Goal: Obtain resource: Obtain resource

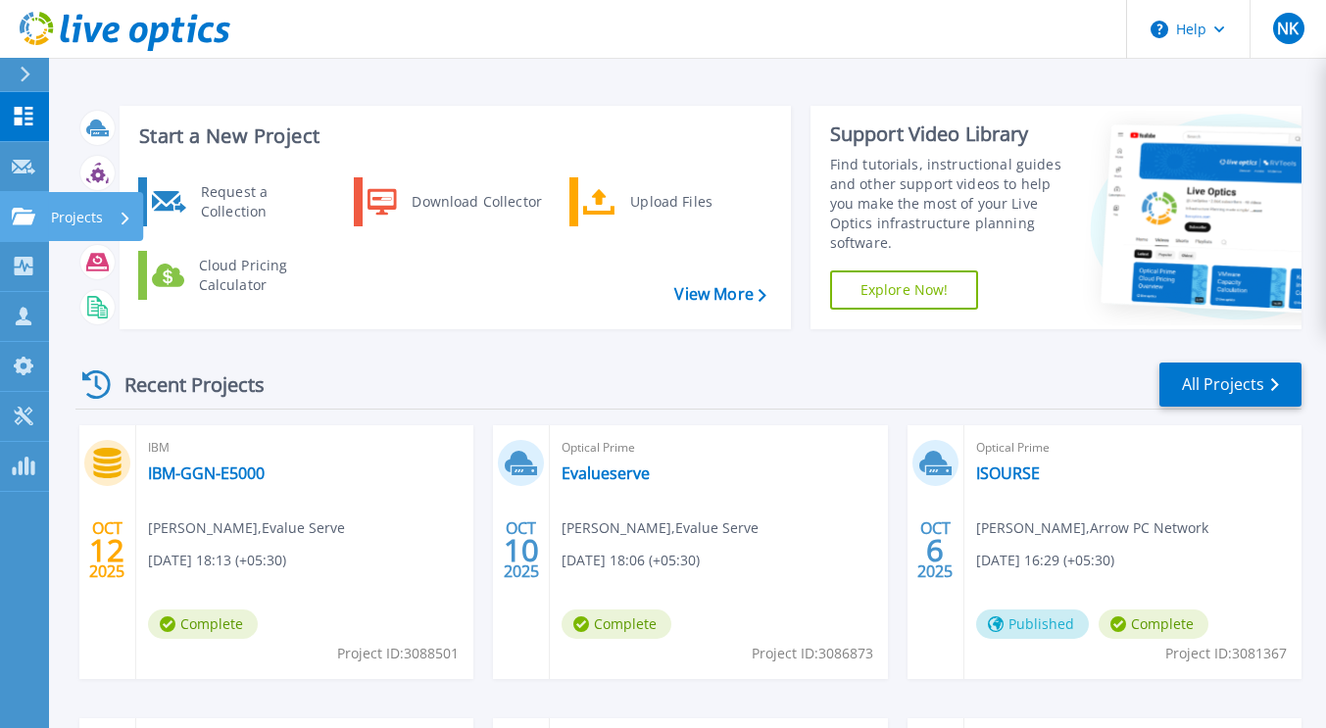
click at [27, 220] on icon at bounding box center [24, 216] width 24 height 17
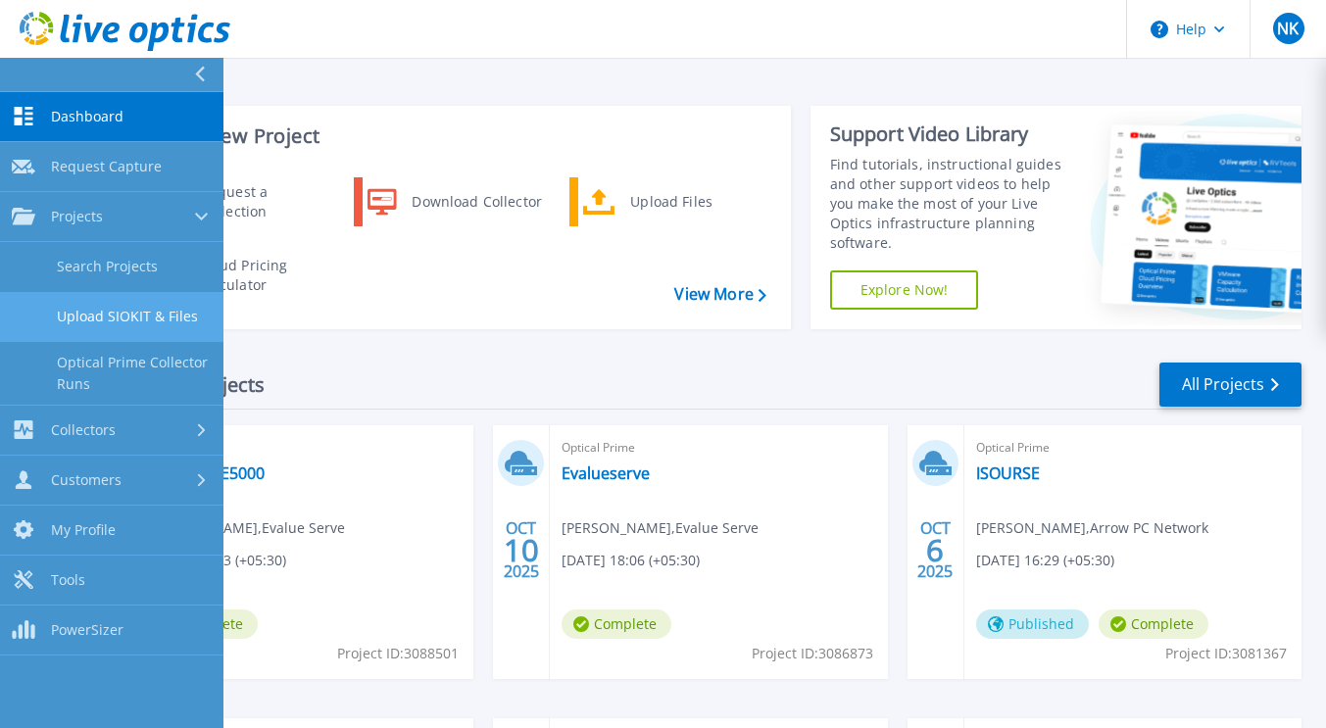
click at [104, 310] on link "Upload SIOKIT & Files" at bounding box center [111, 317] width 223 height 50
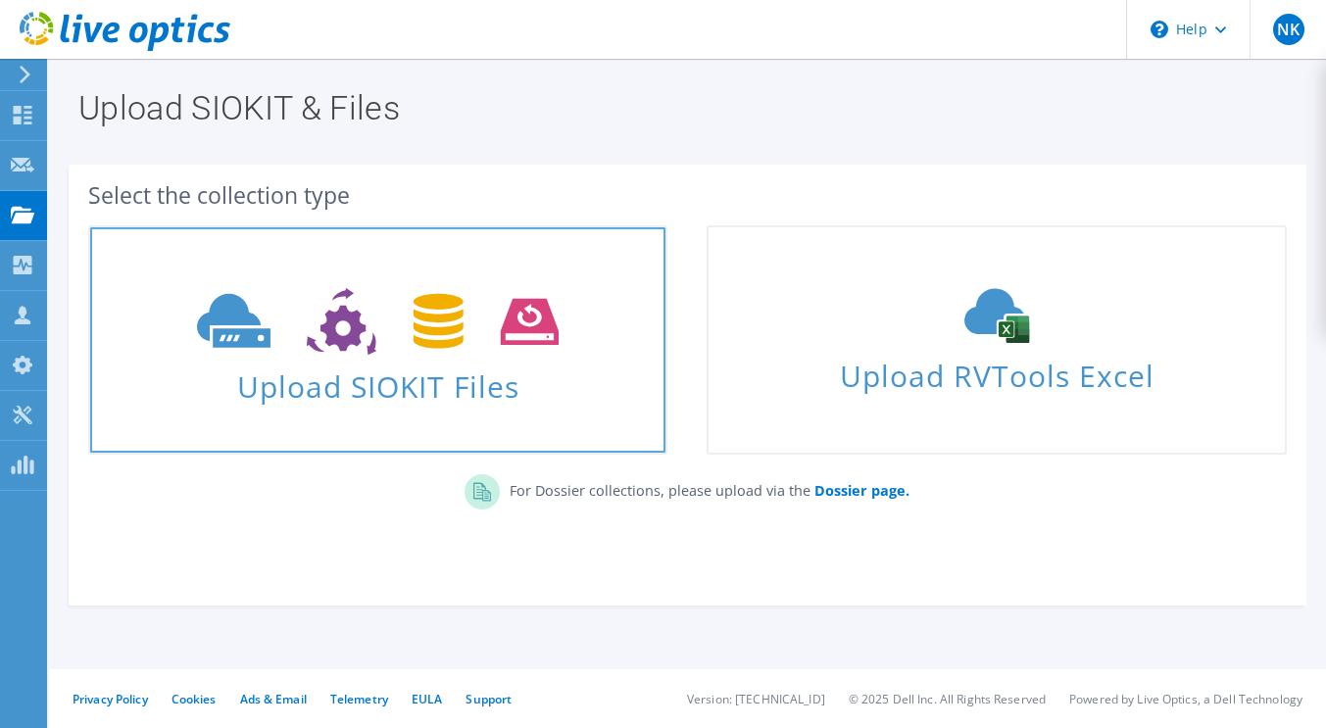
click at [374, 353] on icon at bounding box center [378, 322] width 362 height 68
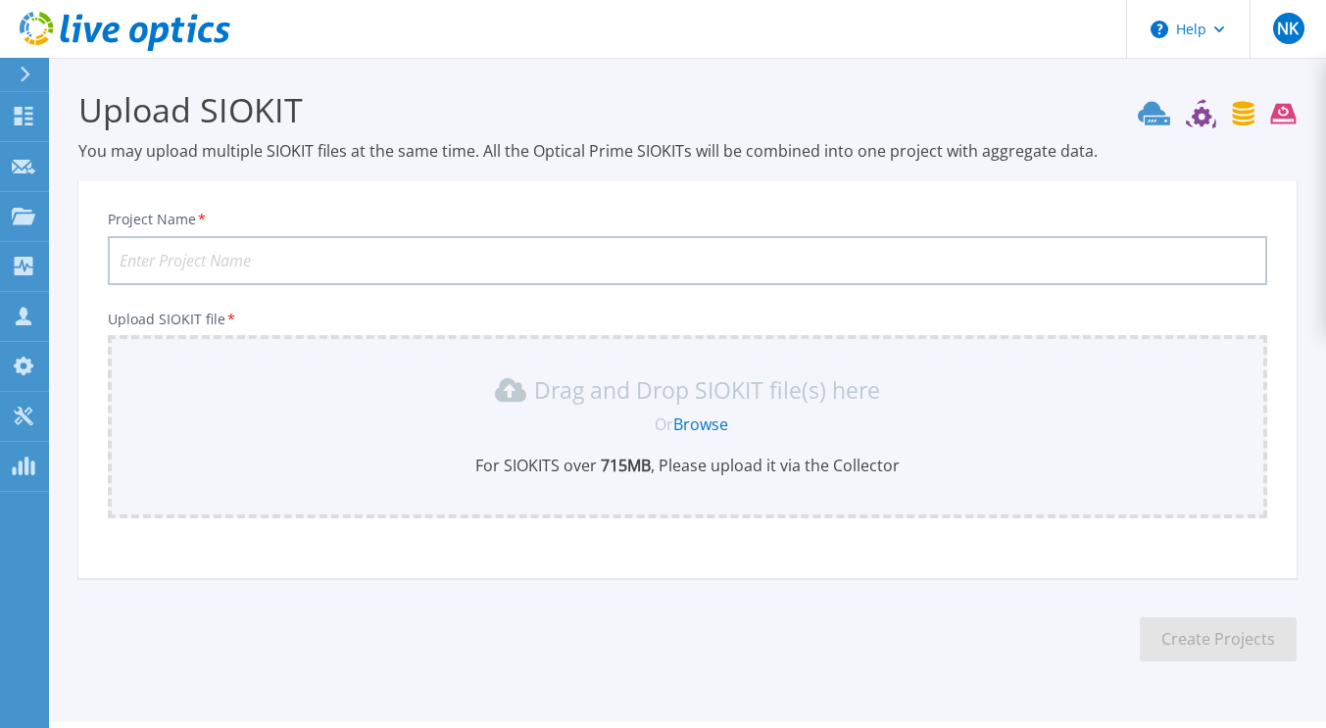
scroll to position [44, 0]
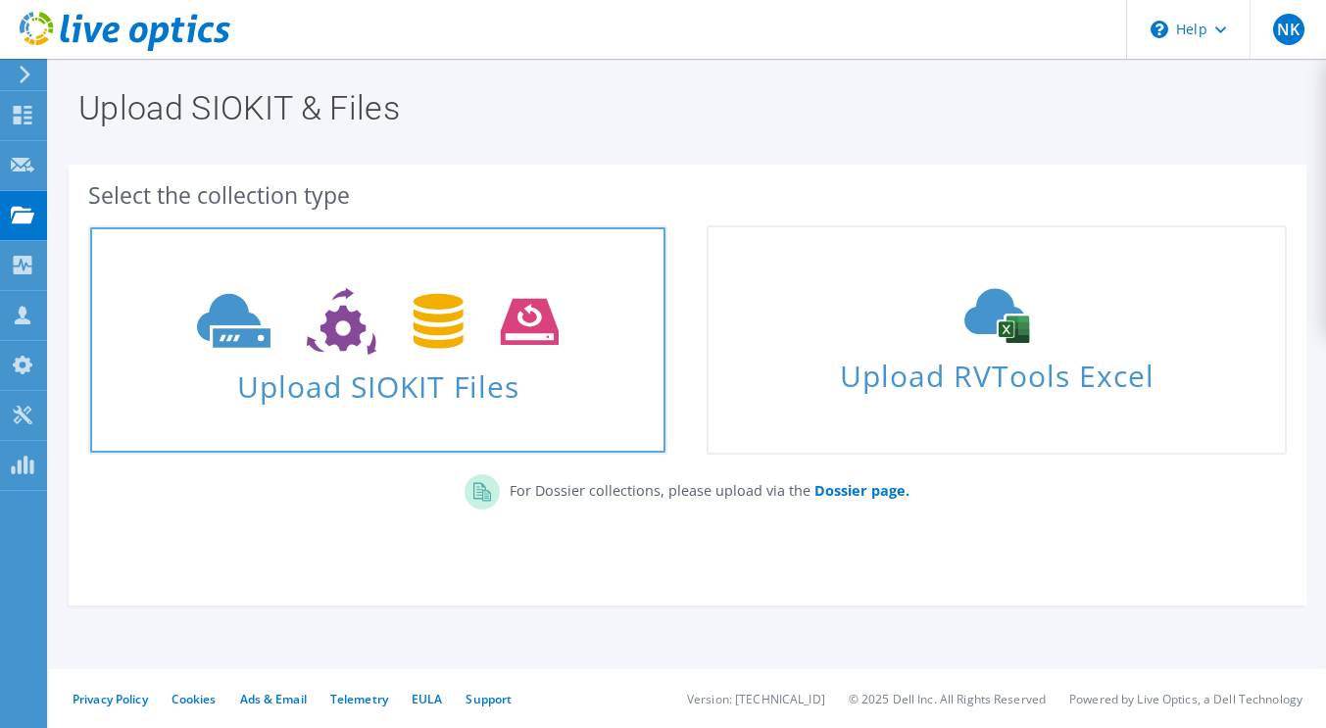
click at [430, 360] on span at bounding box center [377, 319] width 575 height 82
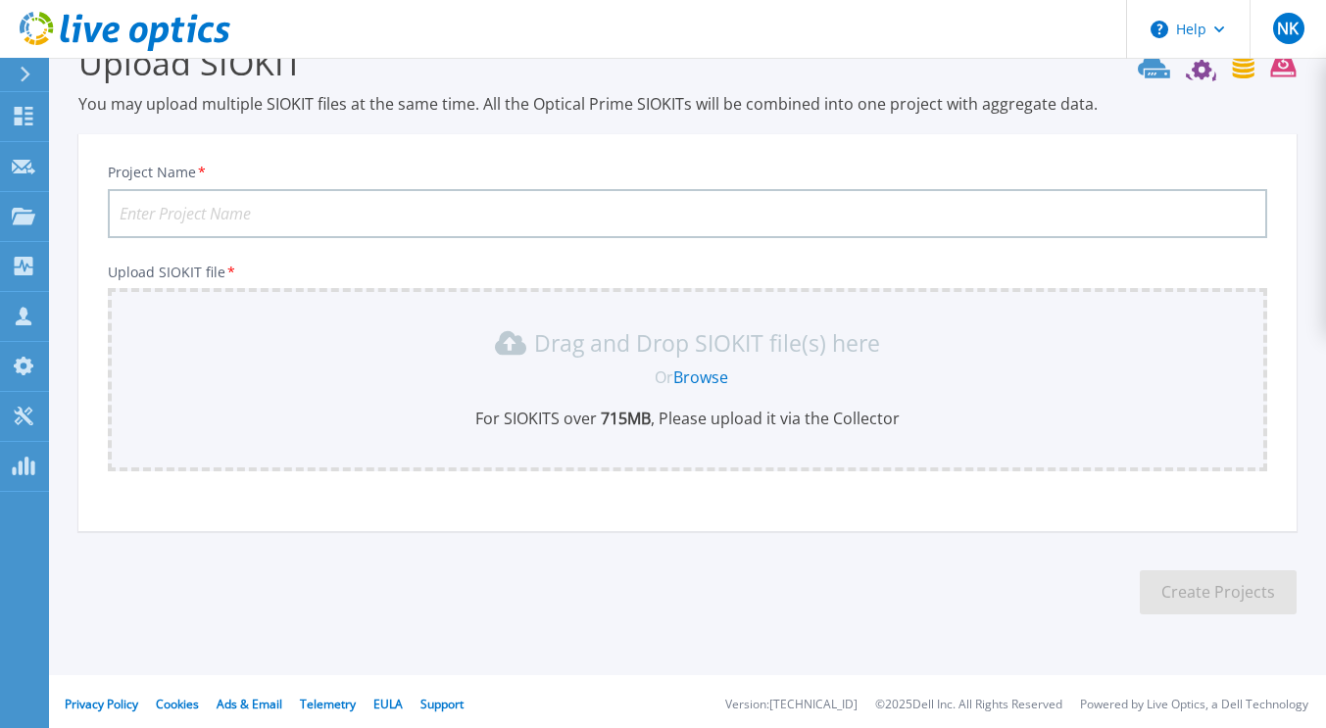
scroll to position [52, 0]
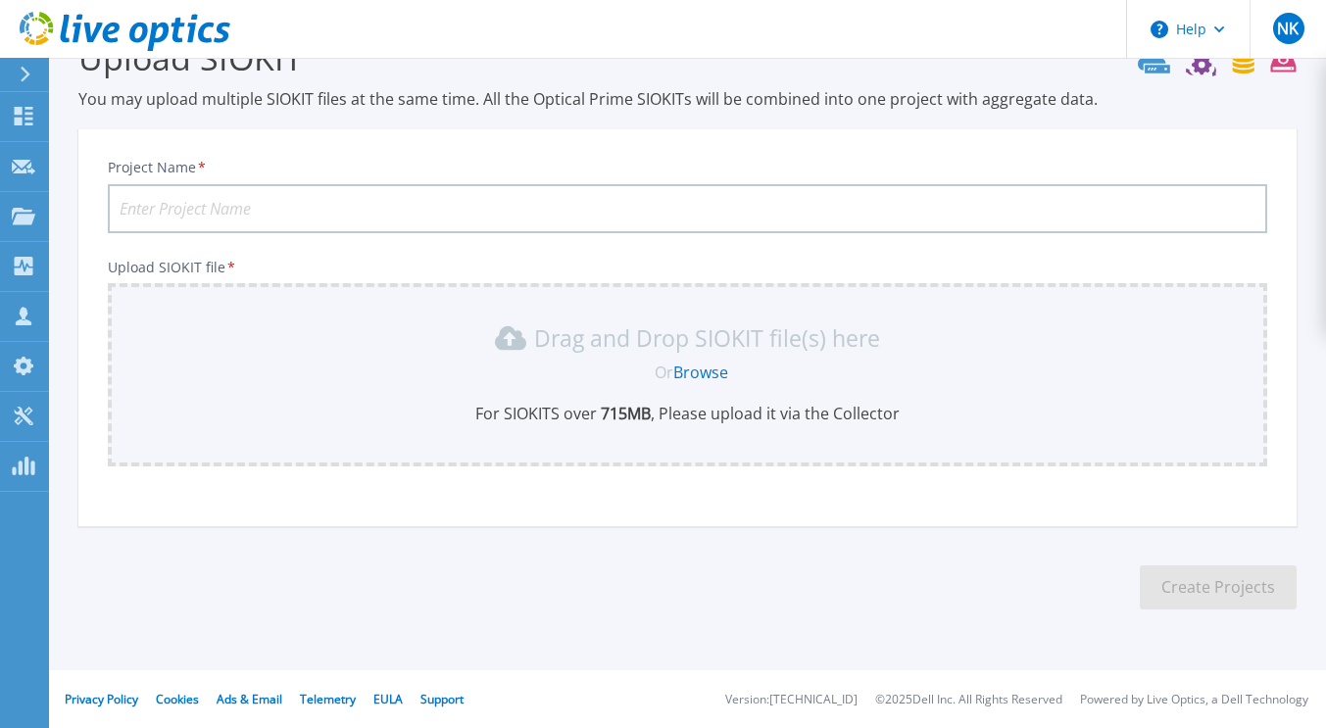
click at [703, 372] on link "Browse" at bounding box center [700, 373] width 55 height 22
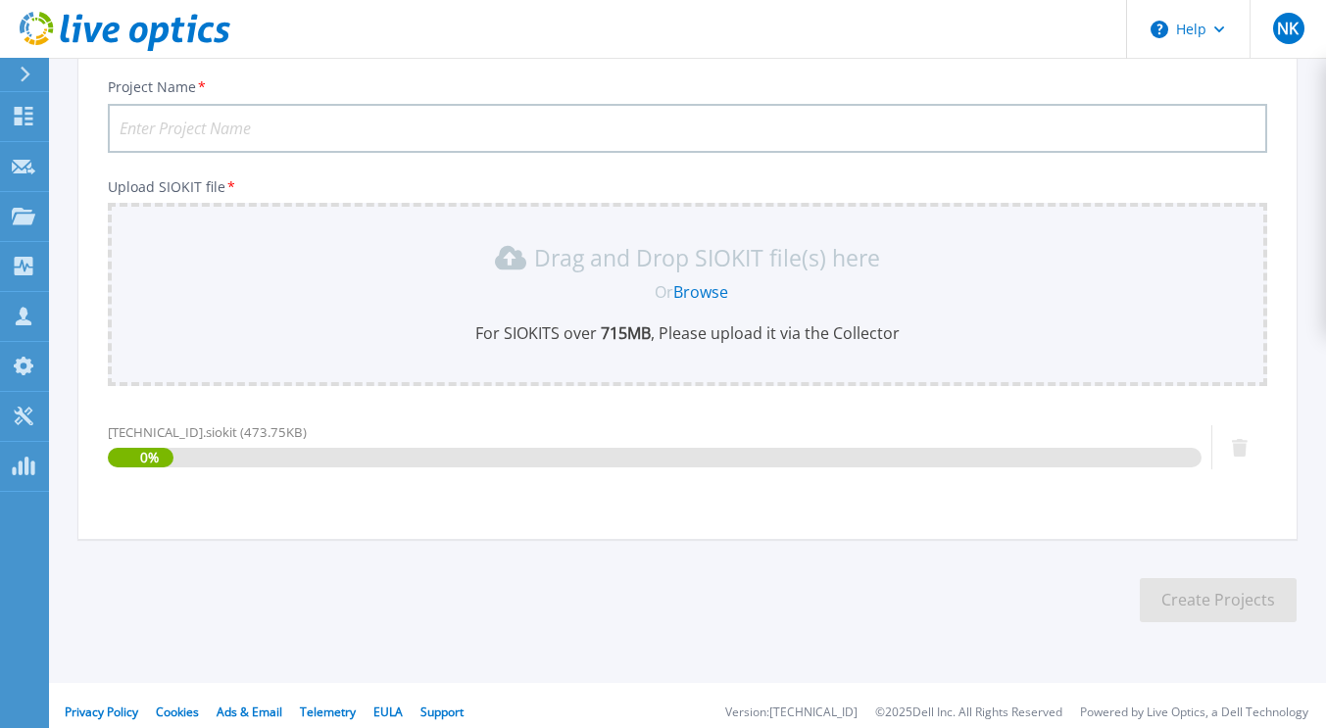
scroll to position [145, 0]
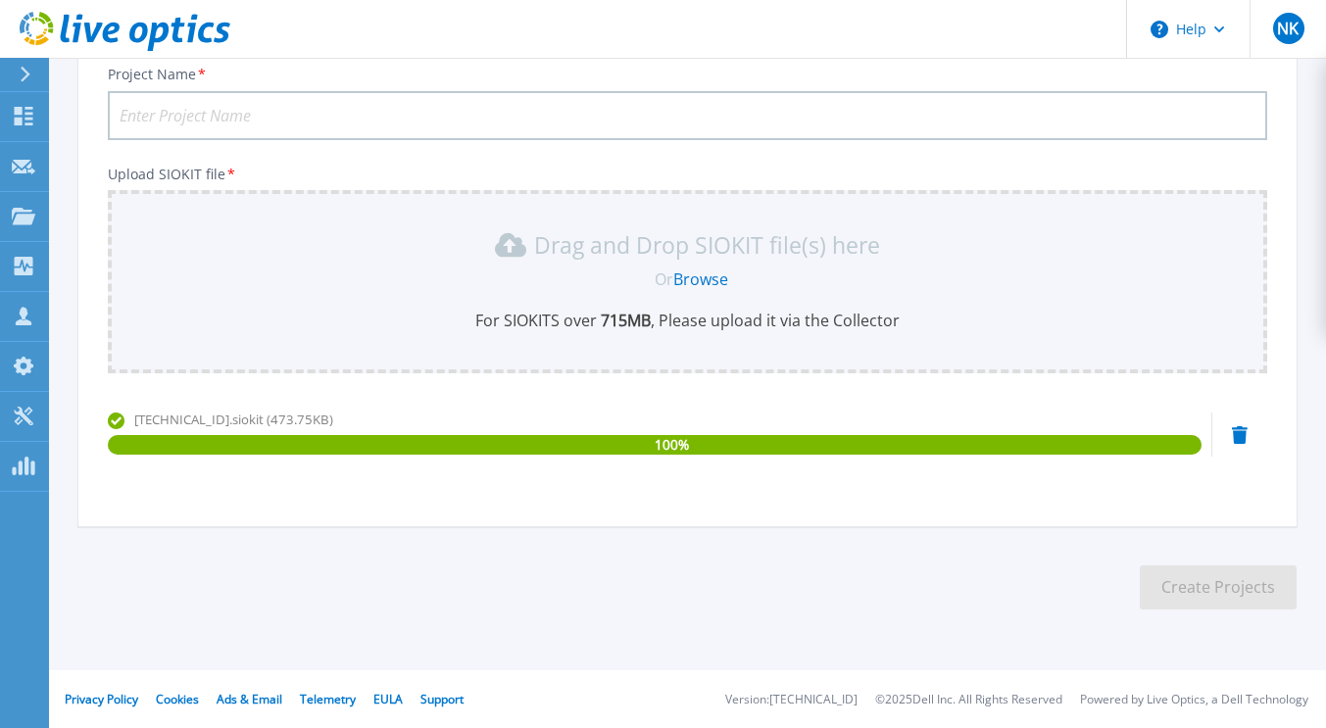
click at [190, 107] on input "Project Name *" at bounding box center [687, 115] width 1159 height 49
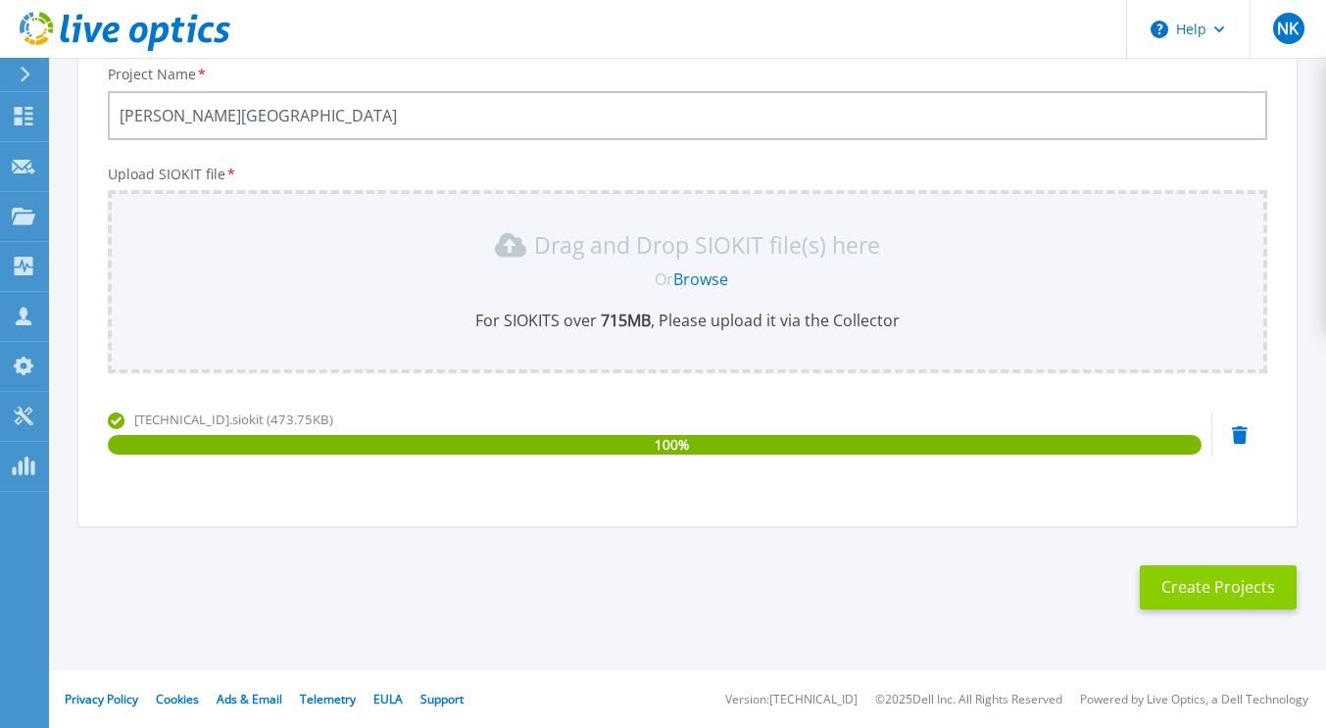
type input "[PERSON_NAME][GEOGRAPHIC_DATA]"
click at [1211, 593] on button "Create Projects" at bounding box center [1218, 588] width 157 height 44
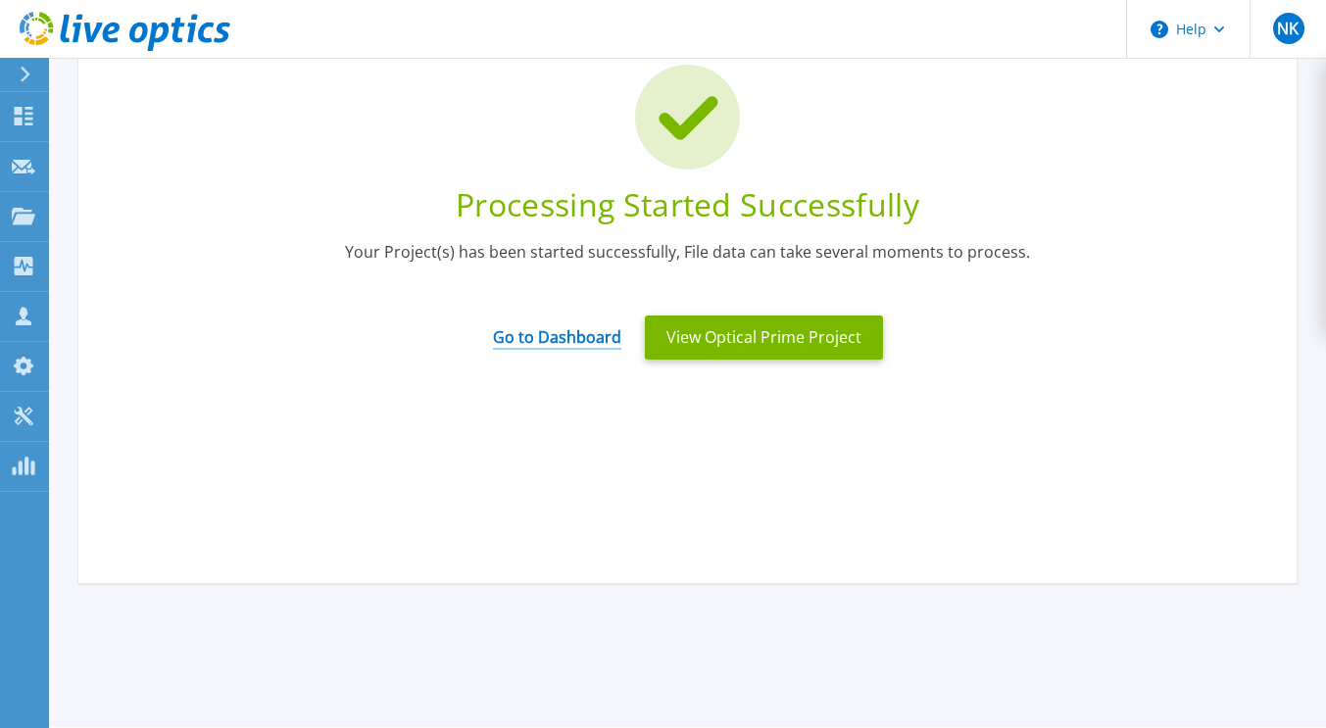
click at [592, 335] on link "Go to Dashboard" at bounding box center [557, 331] width 128 height 38
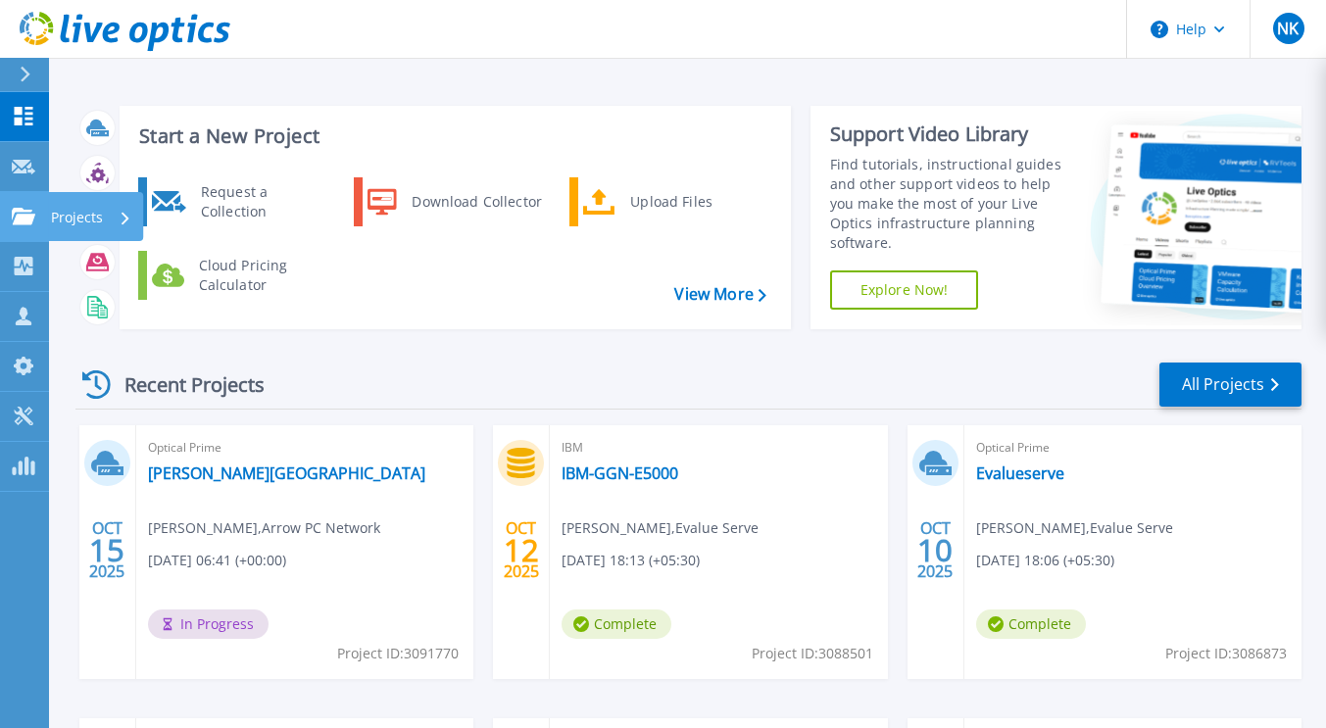
click at [22, 219] on icon at bounding box center [24, 216] width 24 height 17
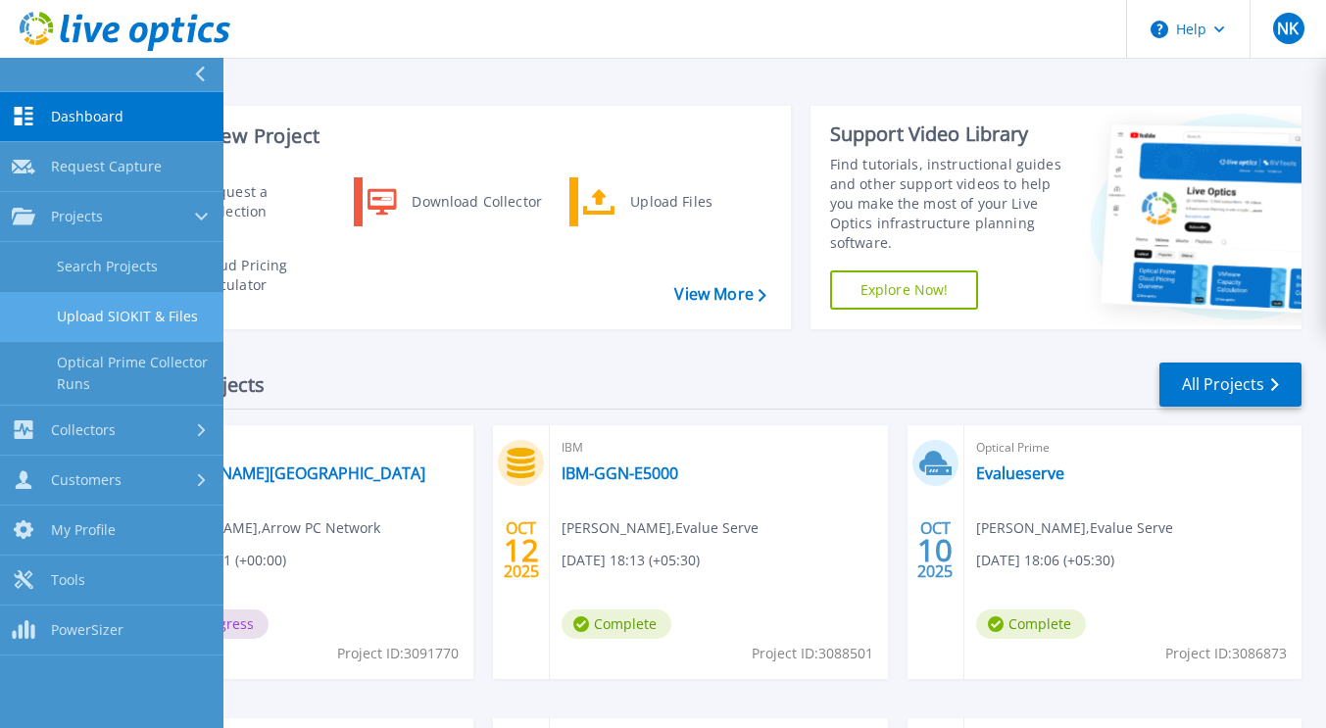
click at [102, 311] on link "Upload SIOKIT & Files" at bounding box center [111, 317] width 223 height 50
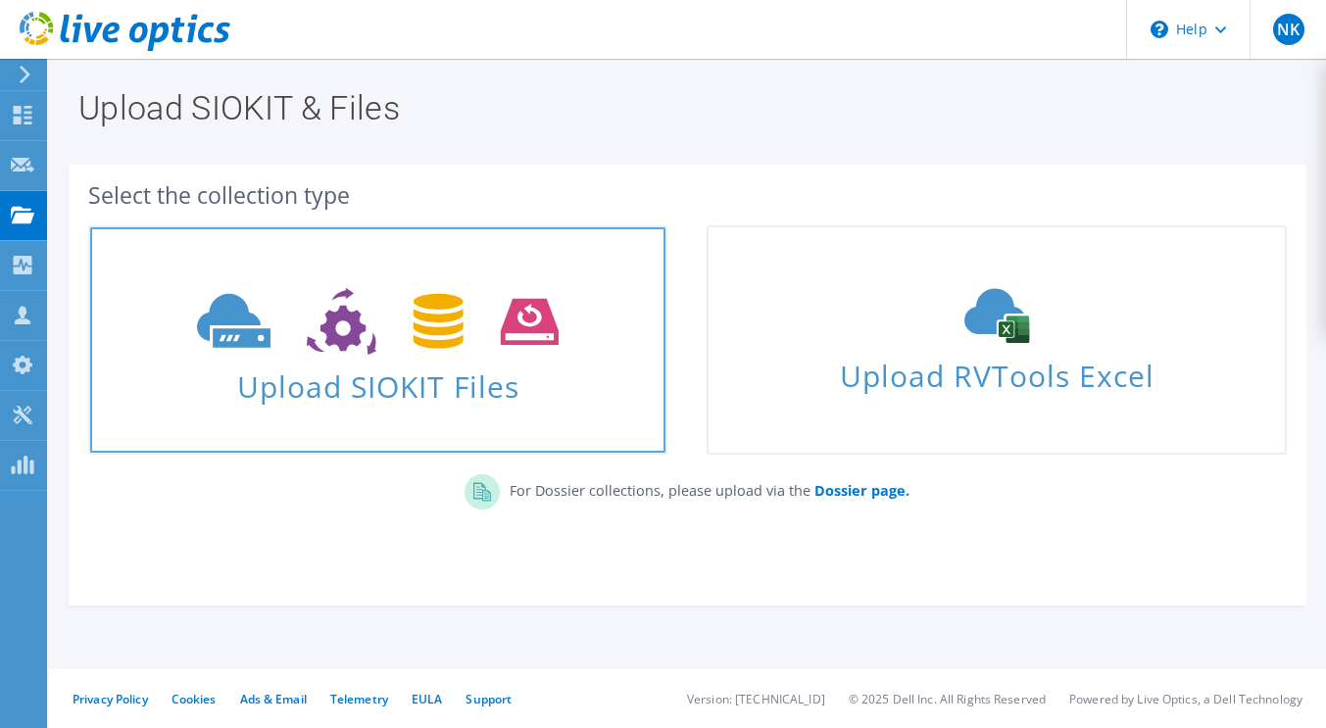
click at [463, 370] on span "Upload SIOKIT Files" at bounding box center [377, 381] width 575 height 42
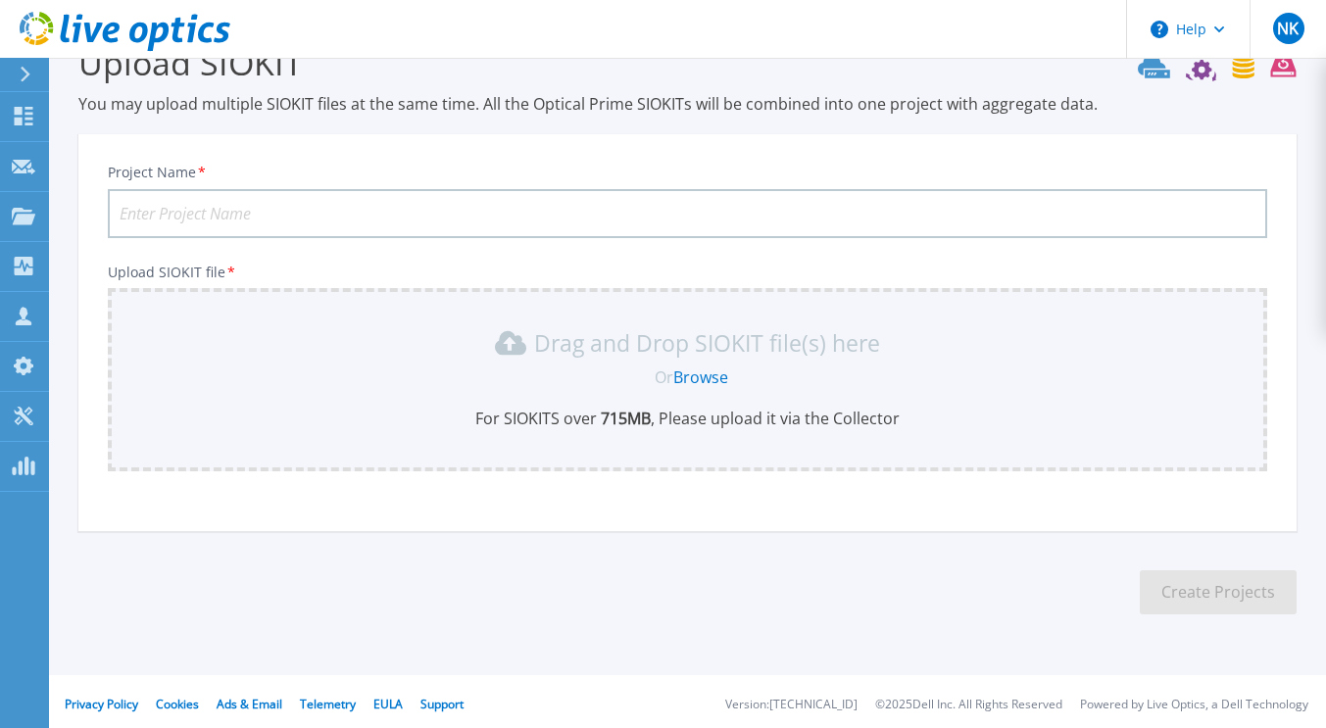
scroll to position [52, 0]
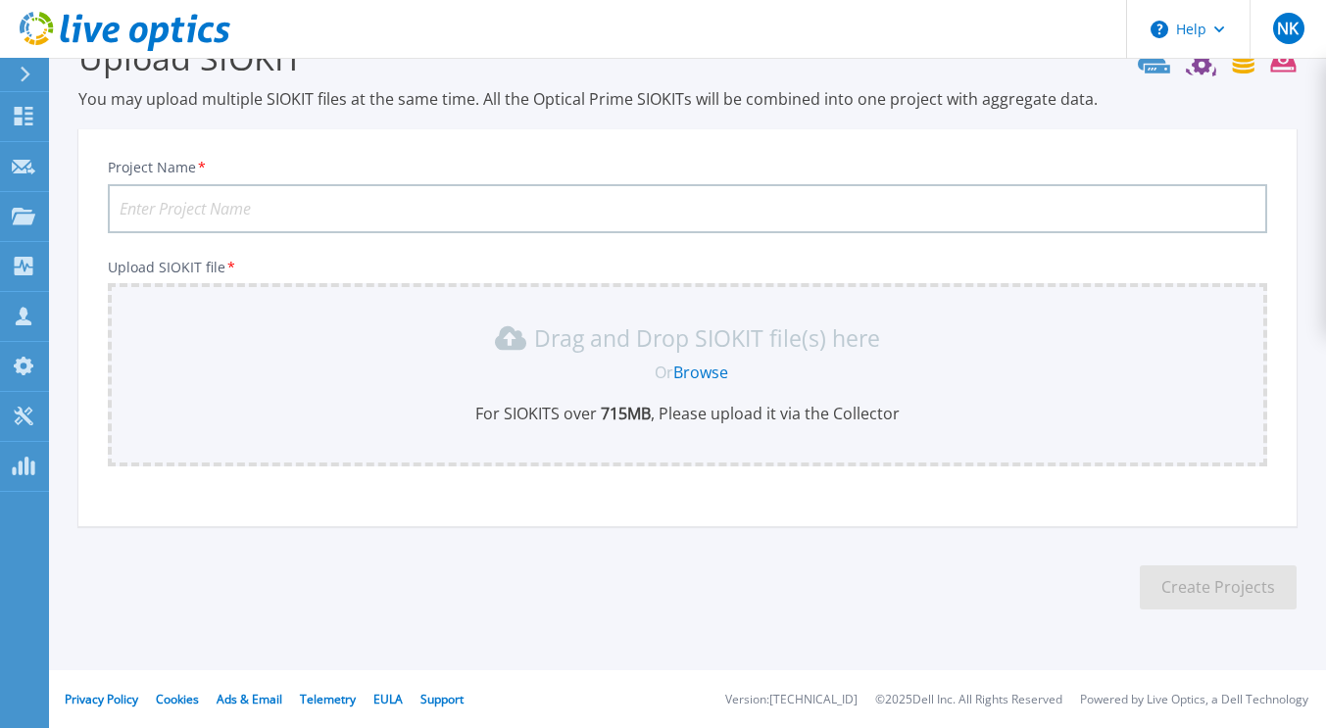
click at [323, 216] on input "Project Name *" at bounding box center [687, 208] width 1159 height 49
type input "M"
type input "[PERSON_NAME] University V1"
click at [700, 371] on link "Browse" at bounding box center [700, 373] width 55 height 22
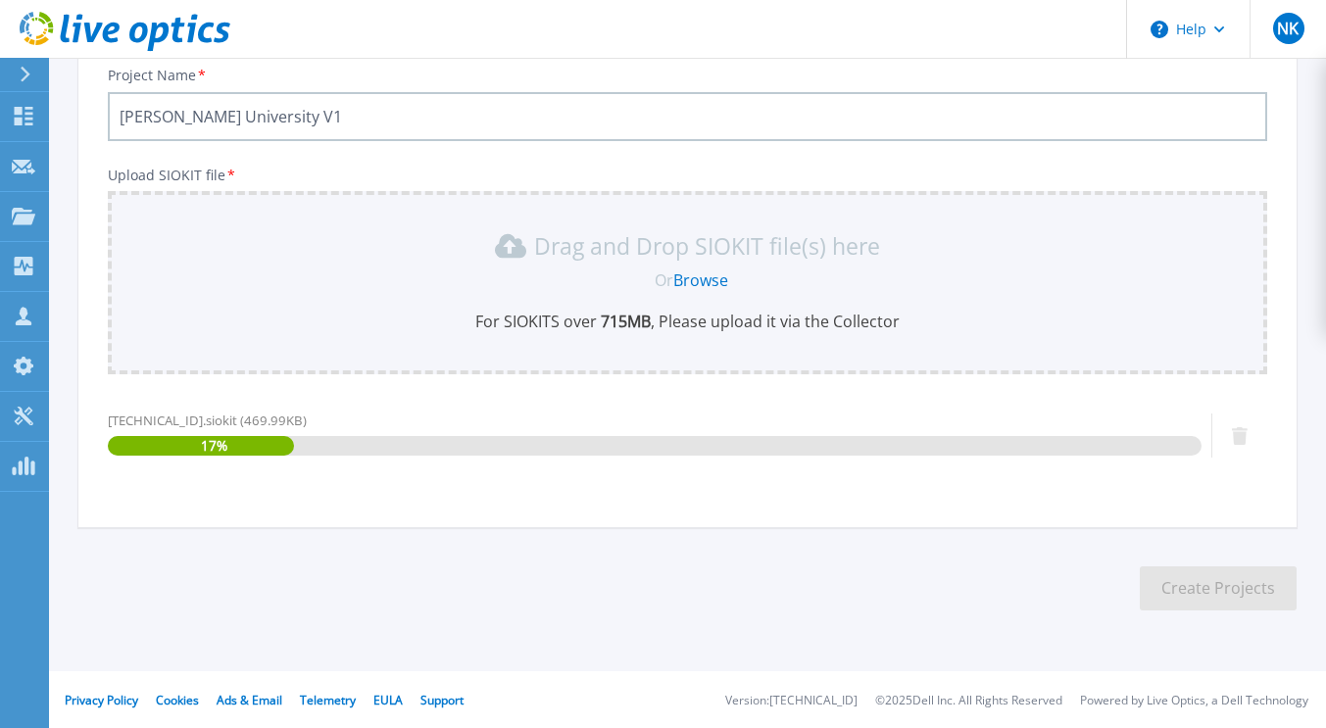
scroll to position [145, 0]
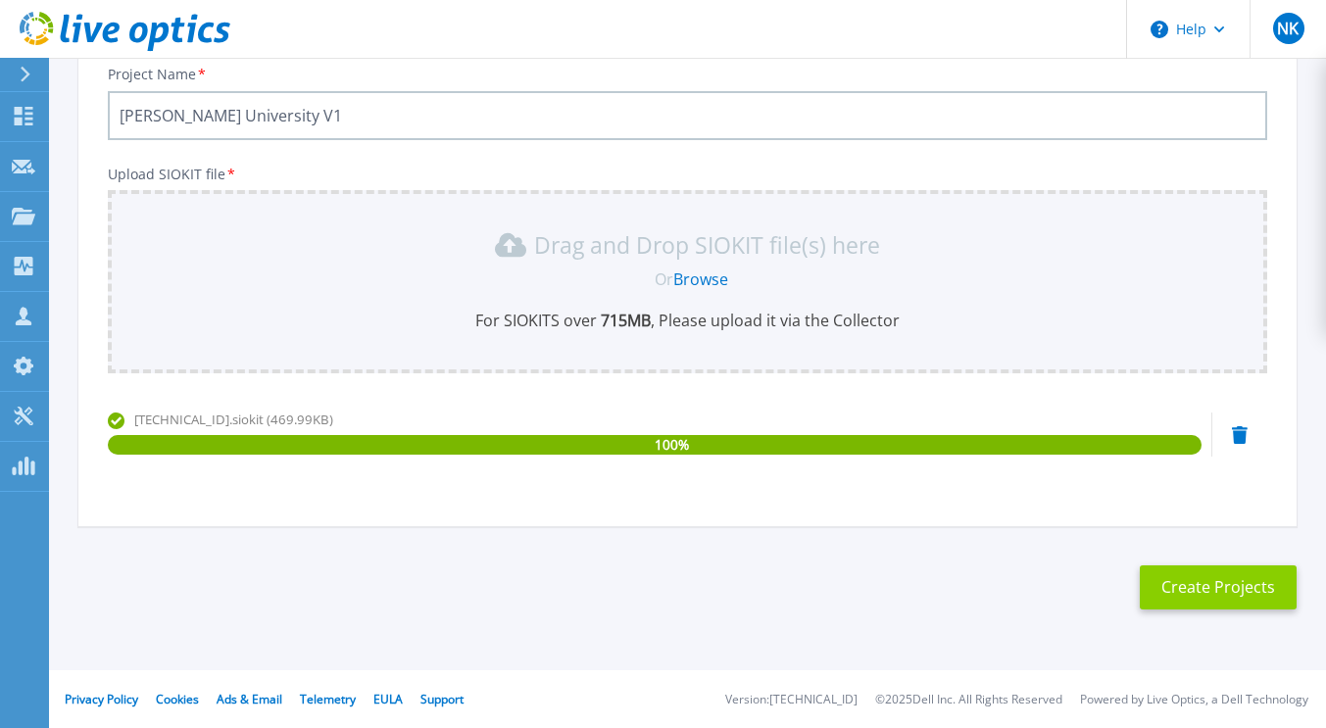
click at [1219, 589] on button "Create Projects" at bounding box center [1218, 588] width 157 height 44
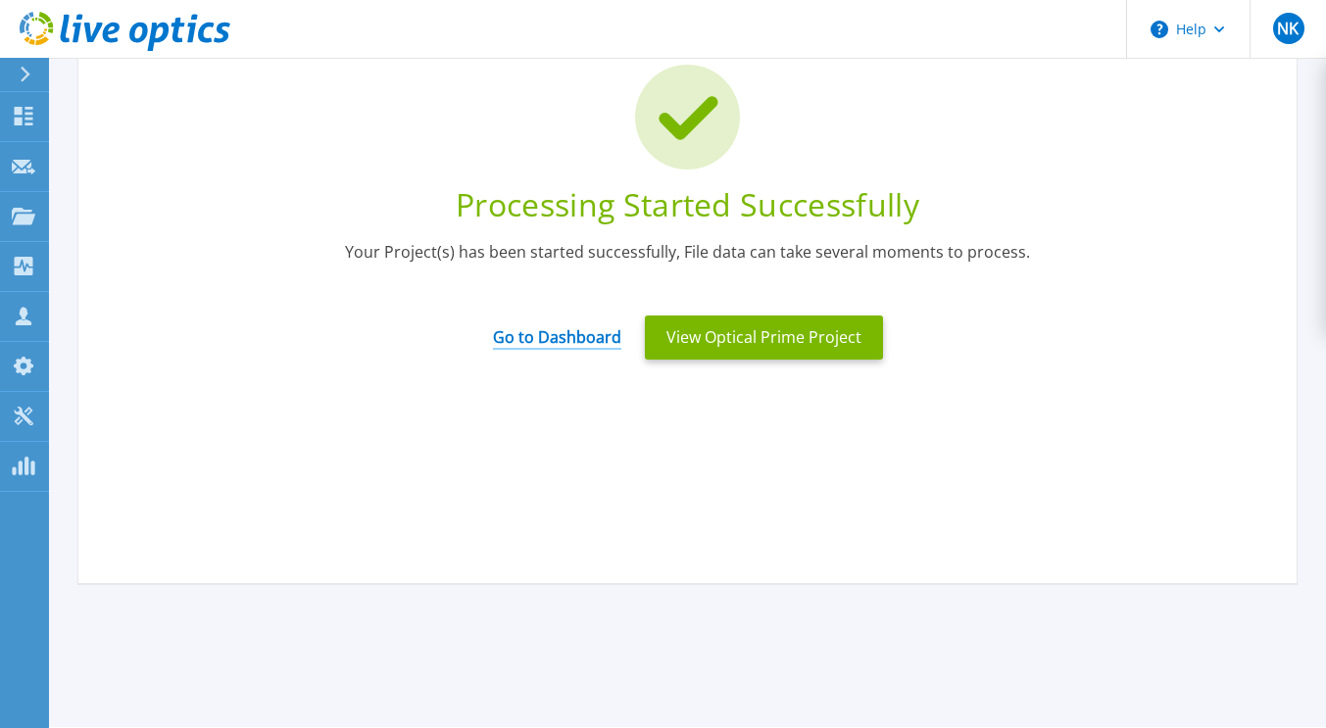
click at [563, 335] on link "Go to Dashboard" at bounding box center [557, 331] width 128 height 38
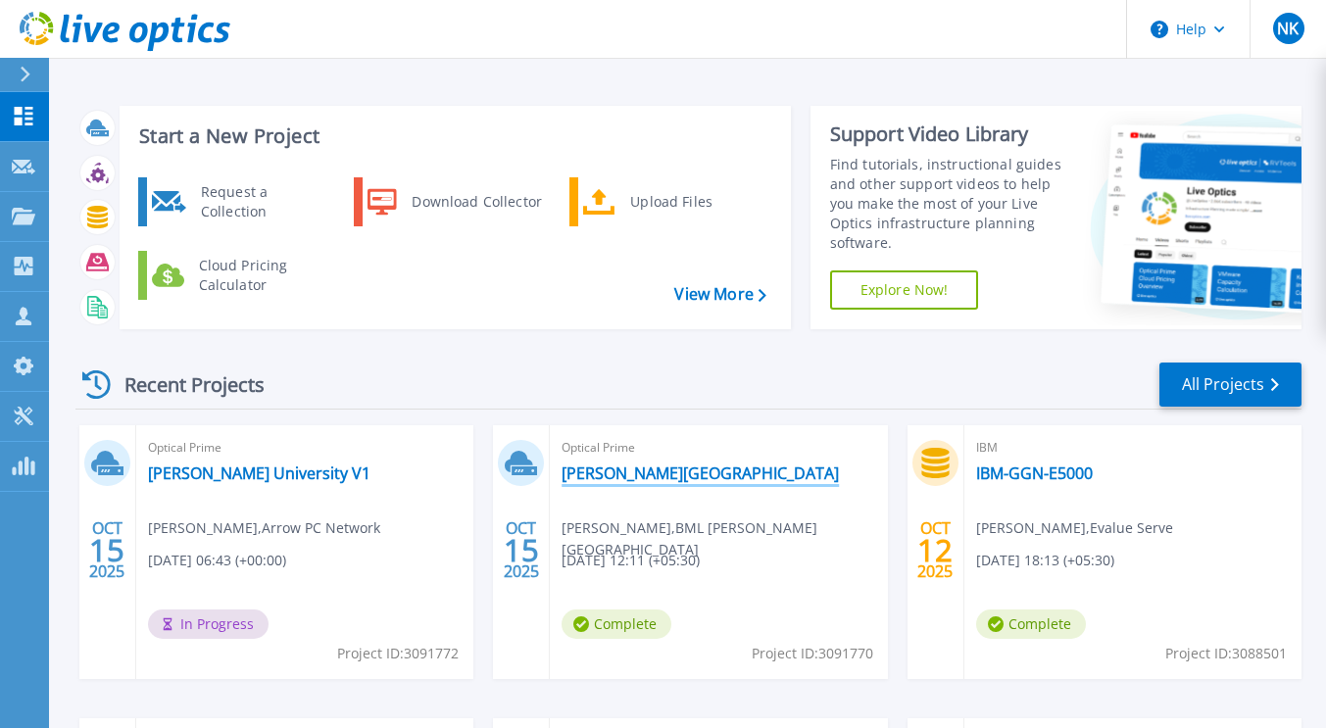
click at [598, 474] on link "[PERSON_NAME][GEOGRAPHIC_DATA]" at bounding box center [700, 474] width 277 height 20
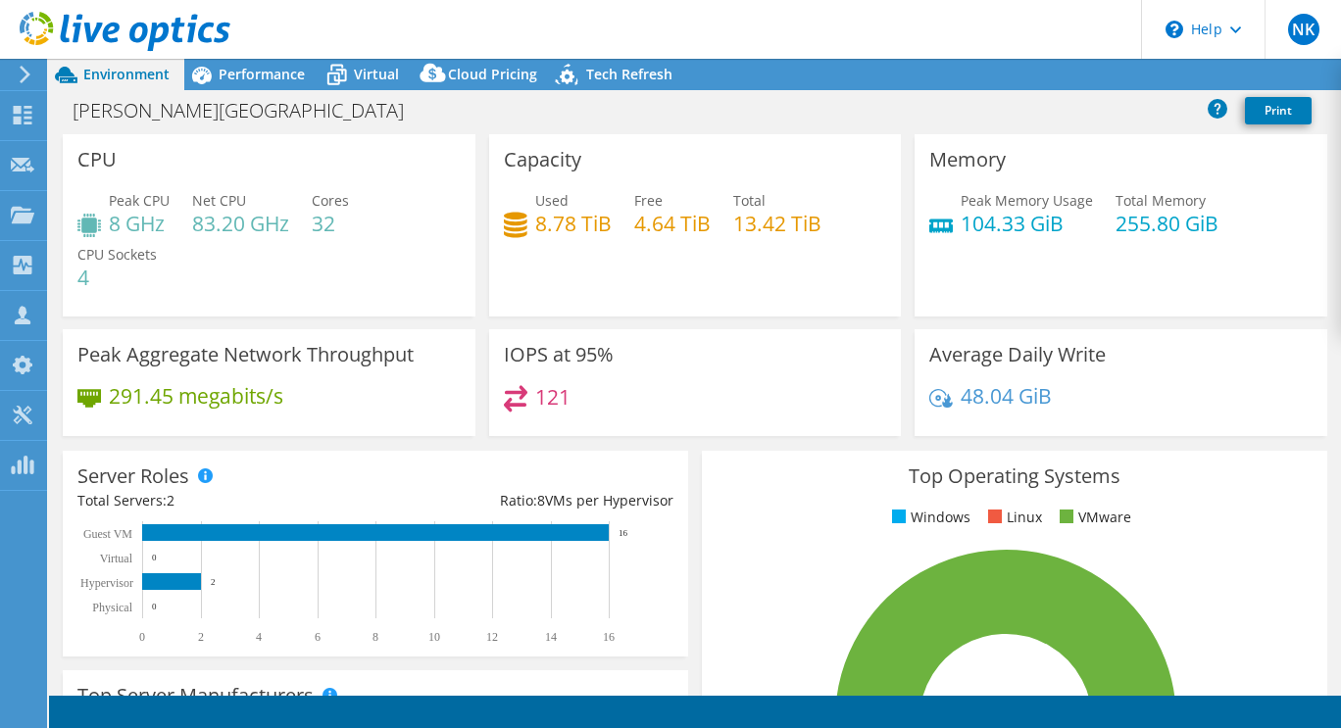
select select "USD"
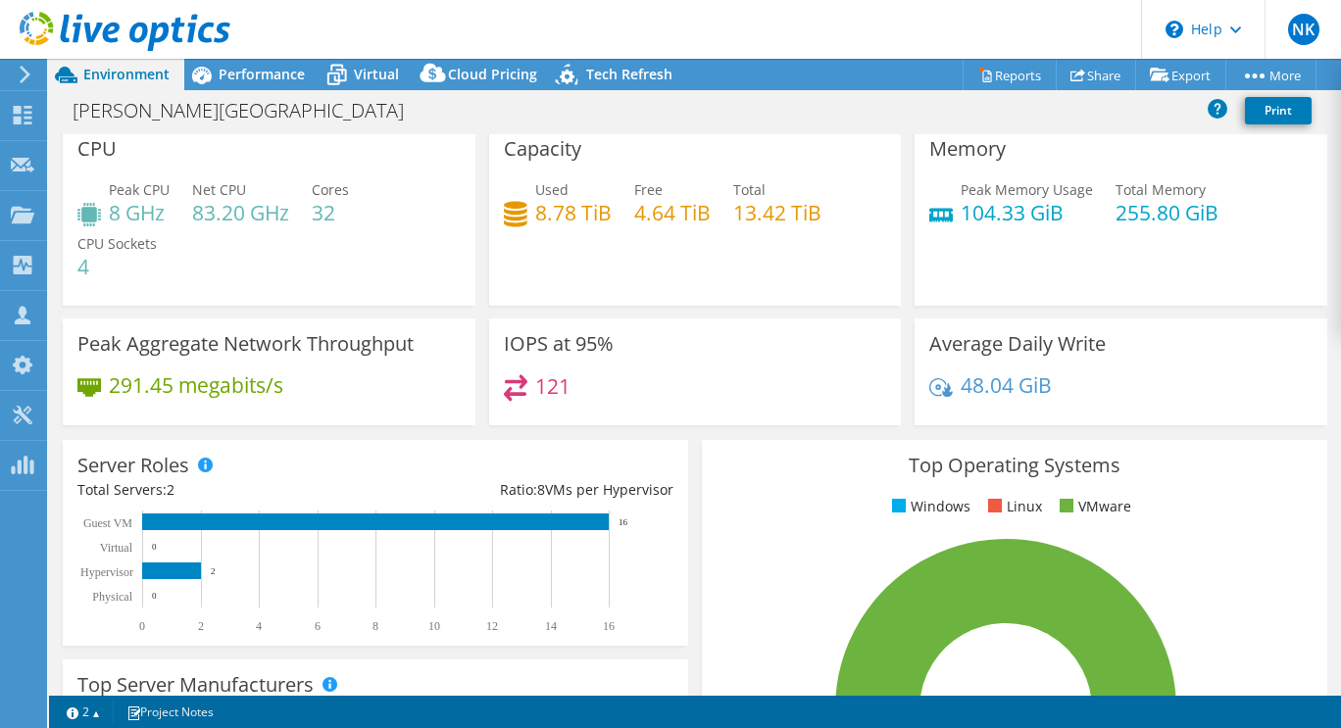
scroll to position [10, 0]
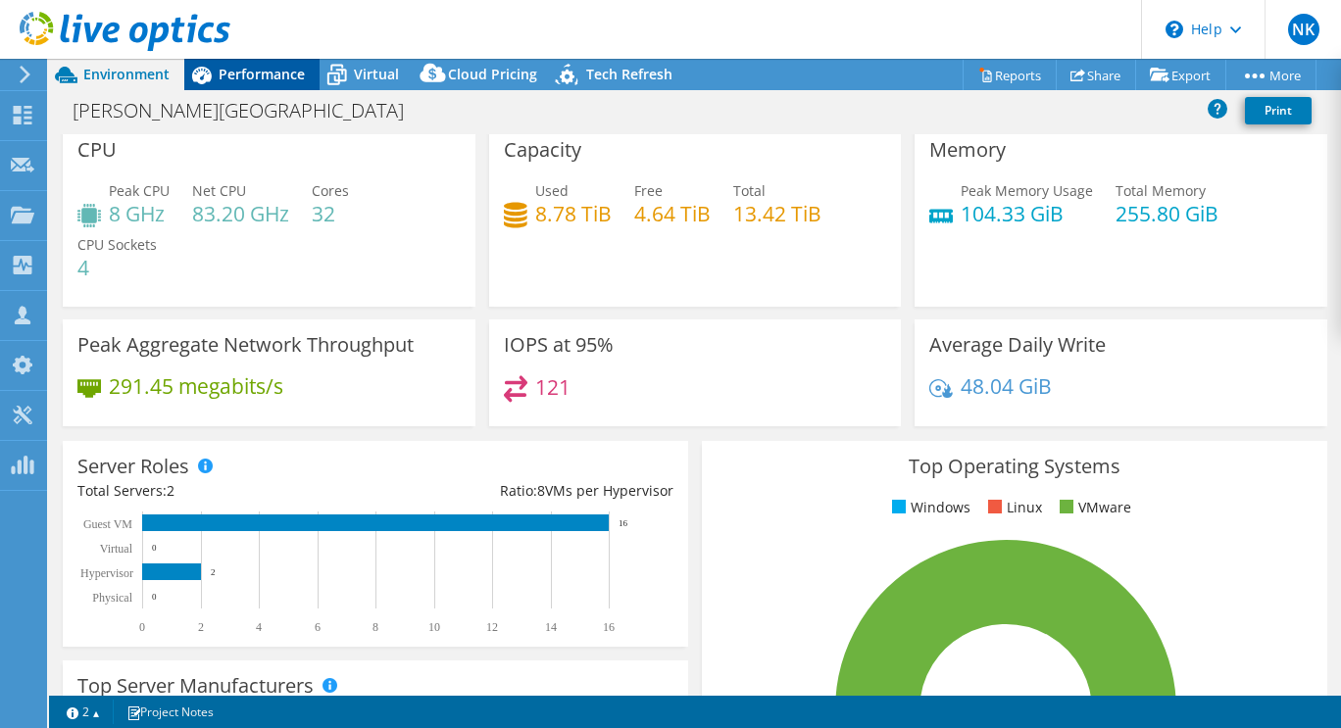
click at [258, 71] on span "Performance" at bounding box center [262, 74] width 86 height 19
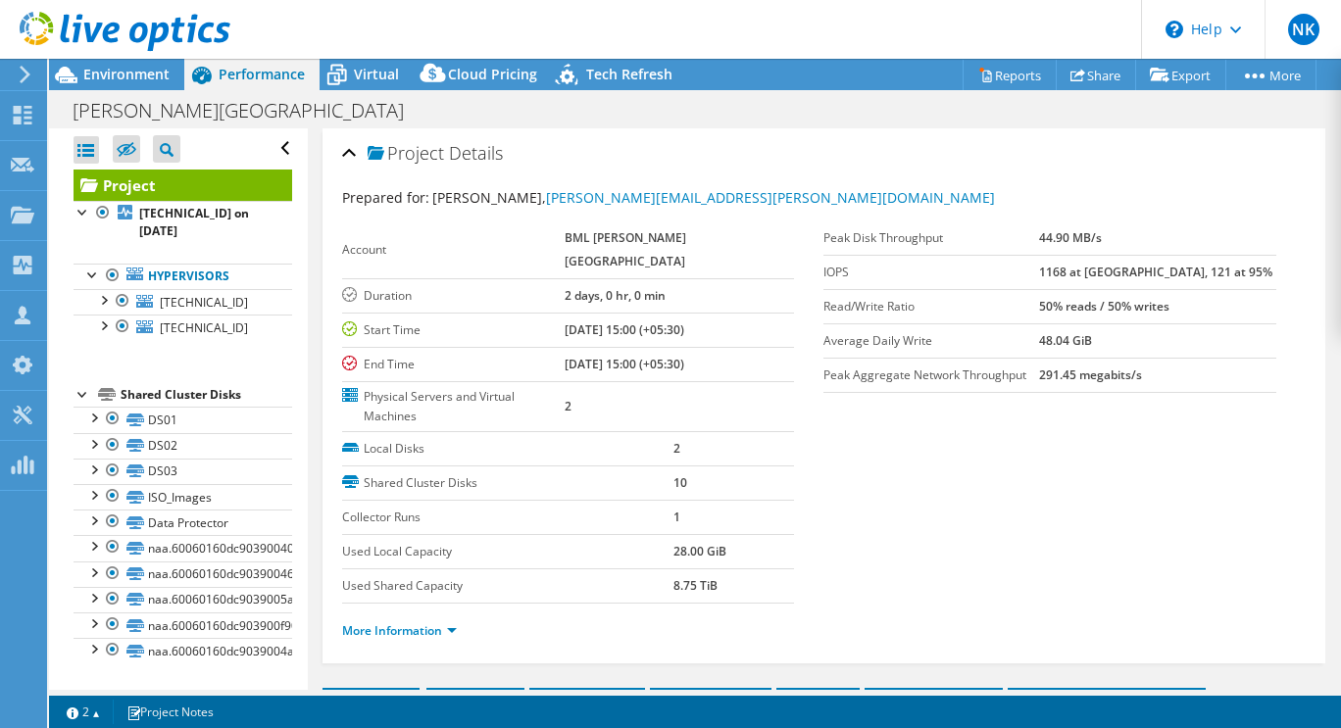
scroll to position [0, 0]
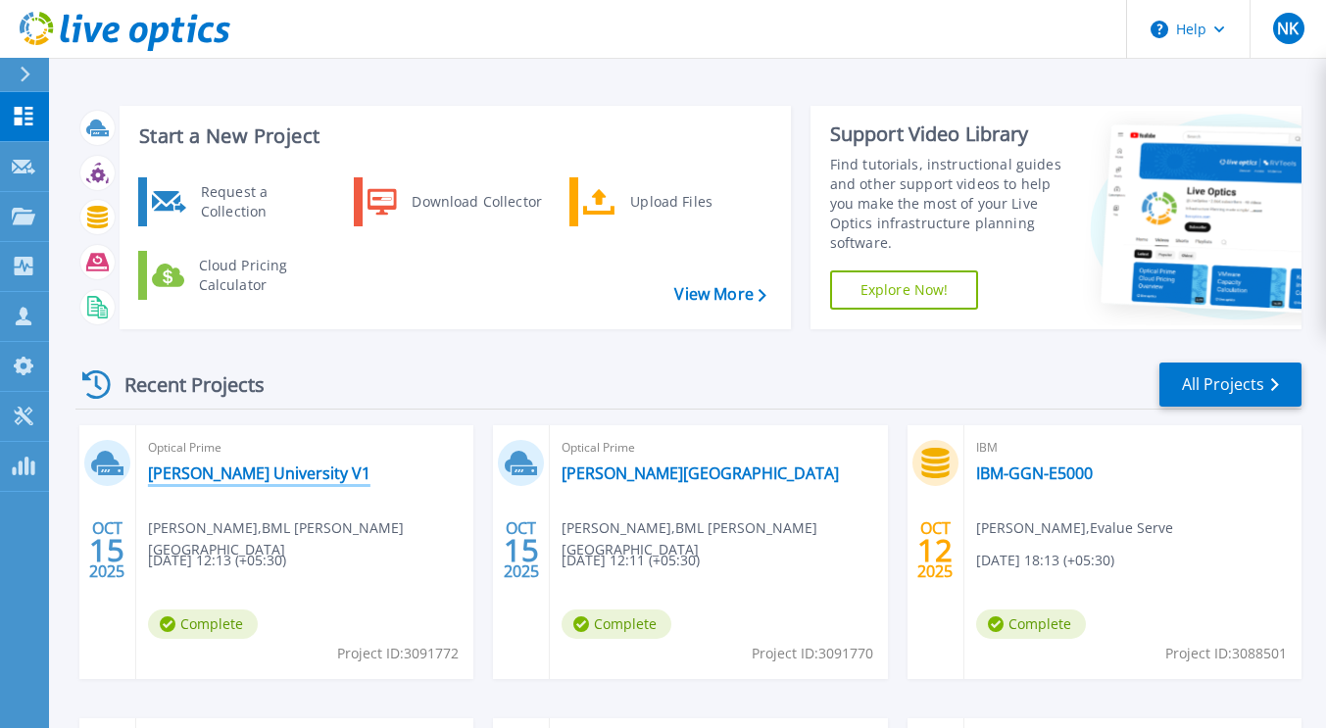
click at [178, 477] on link "[PERSON_NAME] University V1" at bounding box center [259, 474] width 222 height 20
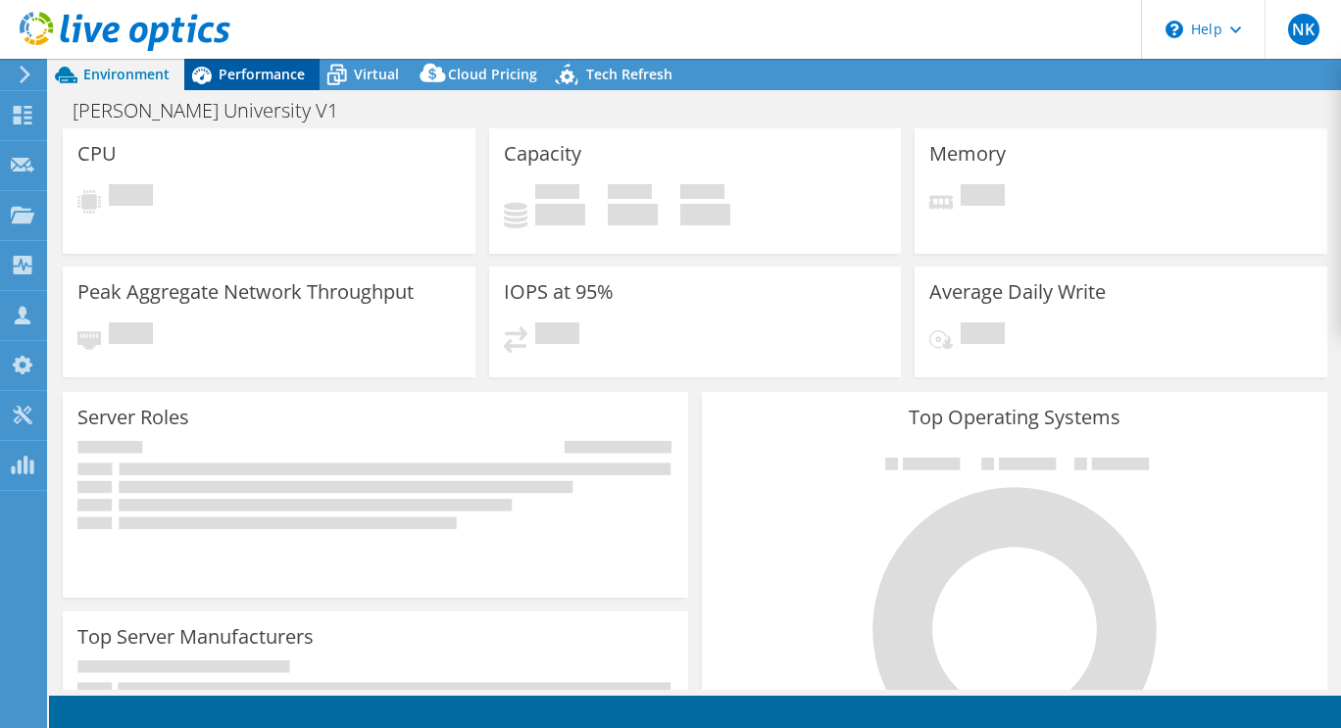
select select "USD"
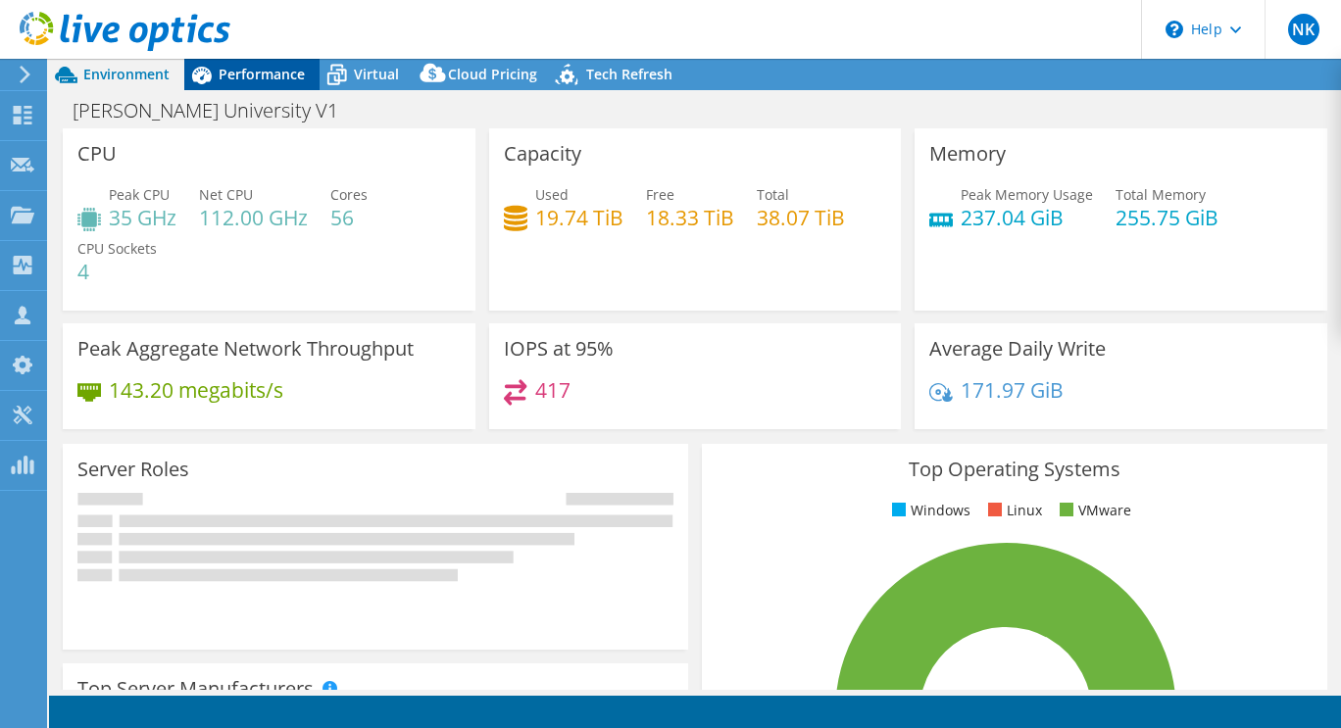
click at [252, 77] on span "Performance" at bounding box center [262, 74] width 86 height 19
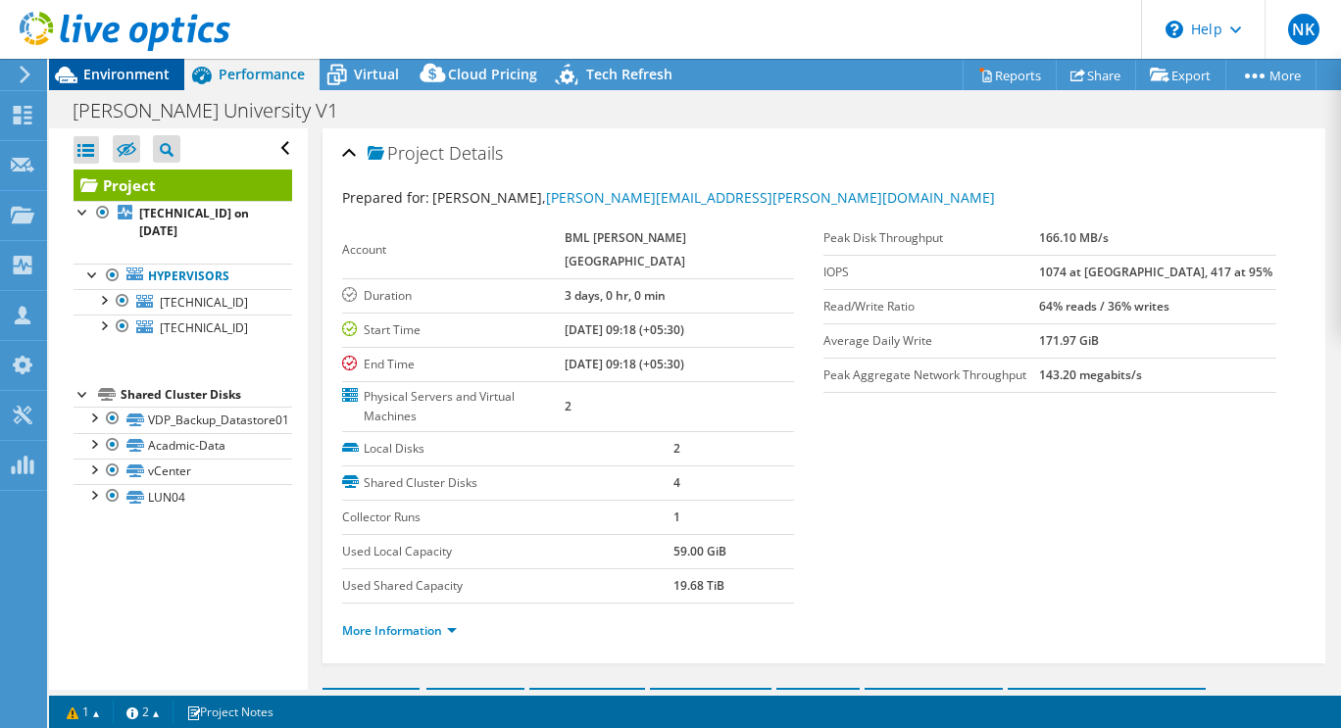
click at [138, 77] on span "Environment" at bounding box center [126, 74] width 86 height 19
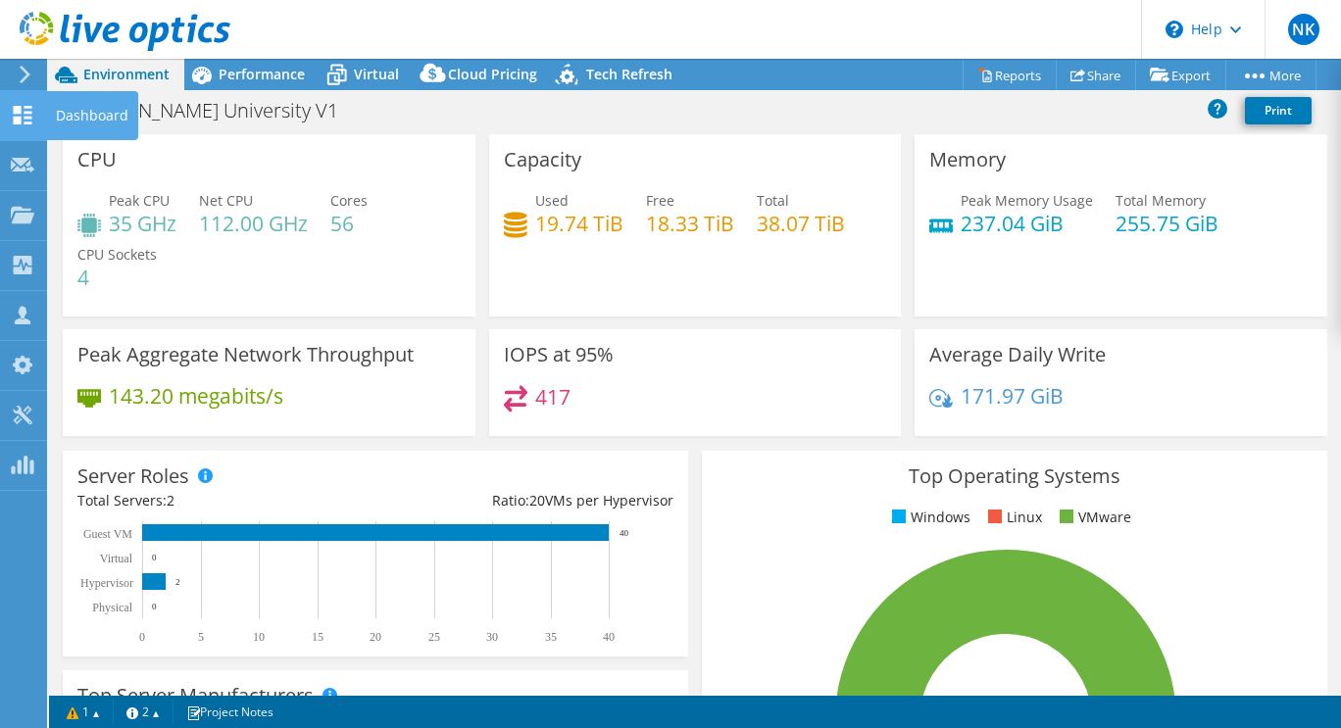
click at [20, 111] on use at bounding box center [23, 115] width 19 height 19
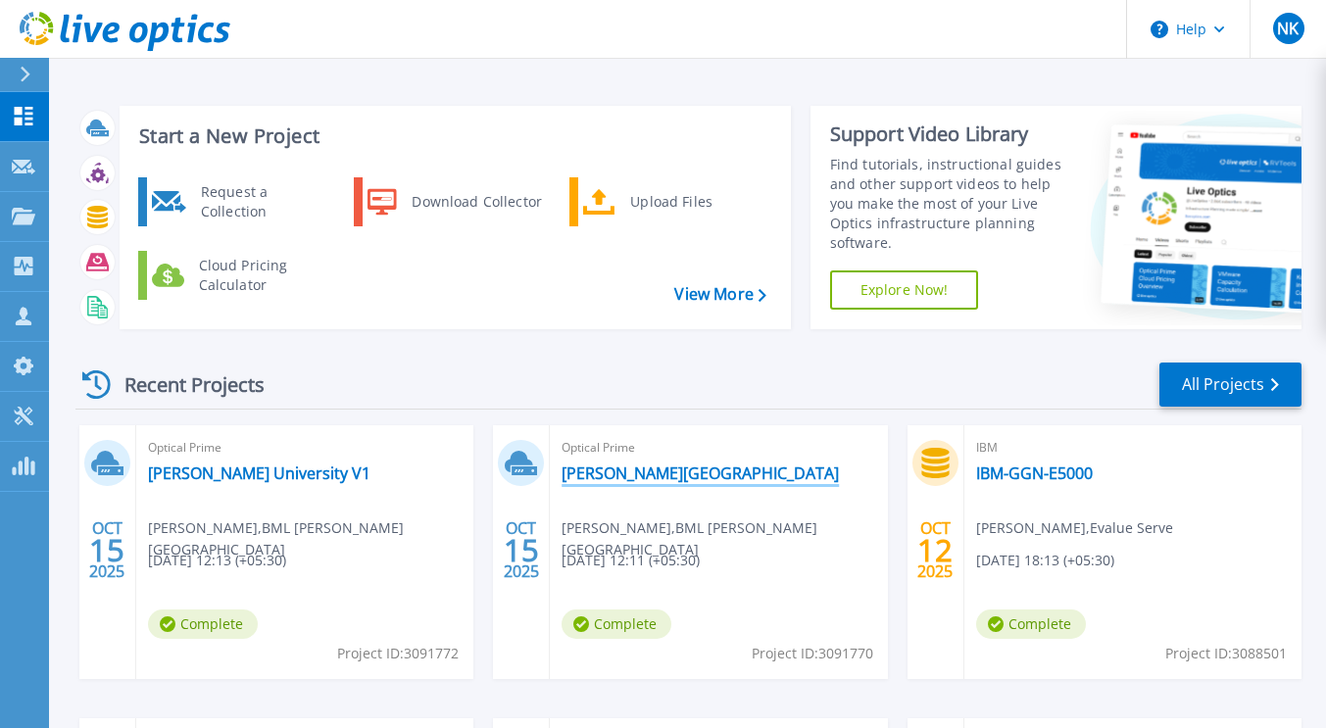
click at [614, 471] on link "[PERSON_NAME][GEOGRAPHIC_DATA]" at bounding box center [700, 474] width 277 height 20
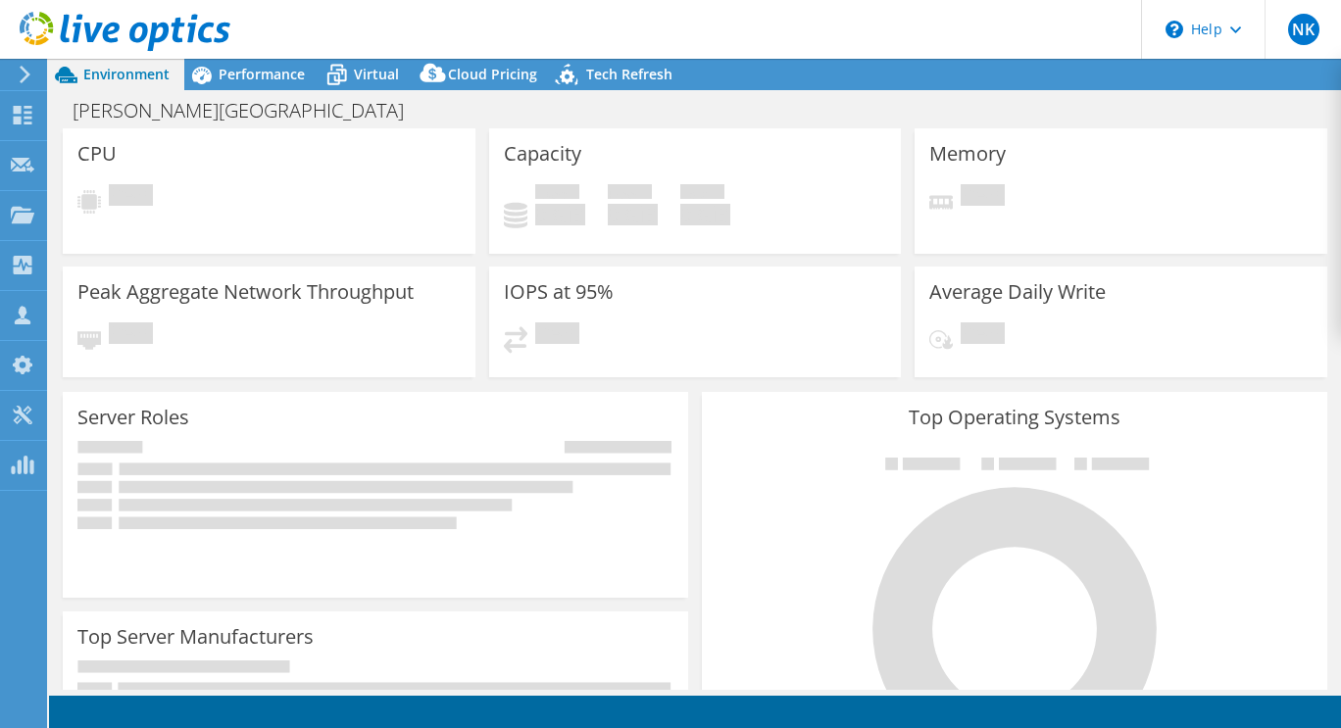
select select "USD"
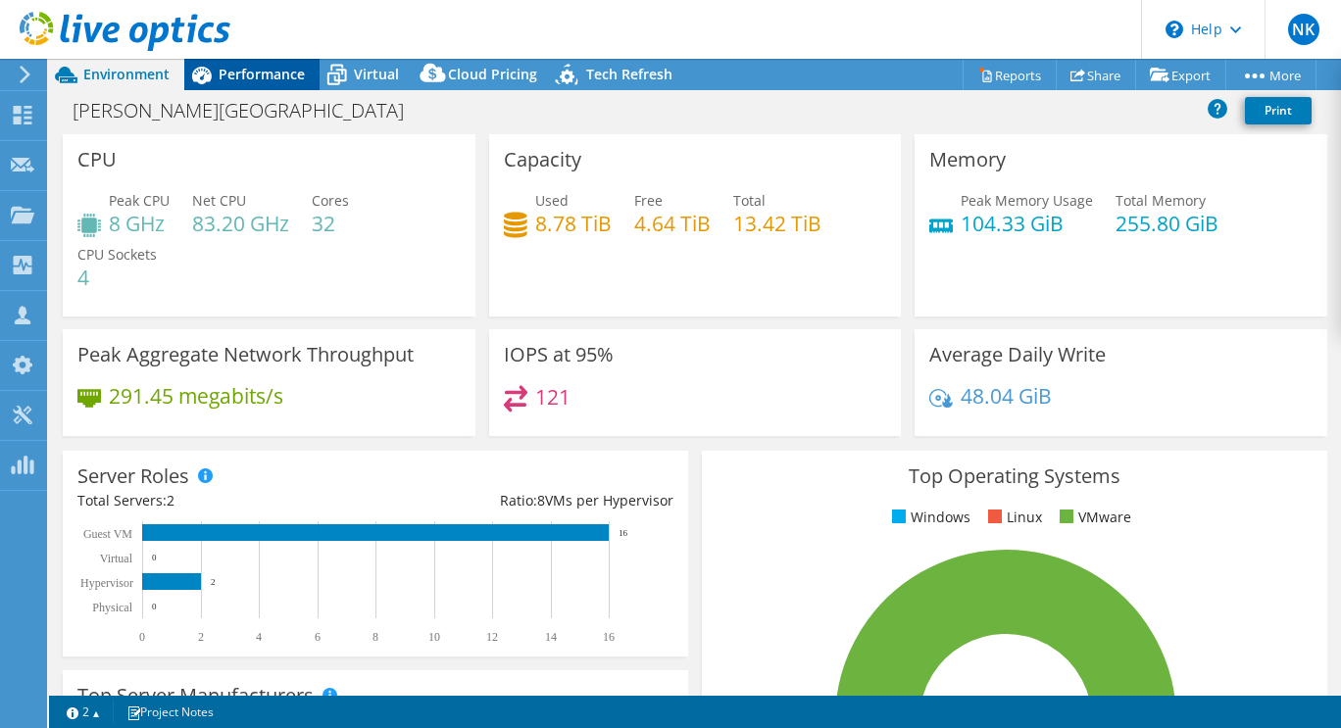
click at [262, 70] on span "Performance" at bounding box center [262, 74] width 86 height 19
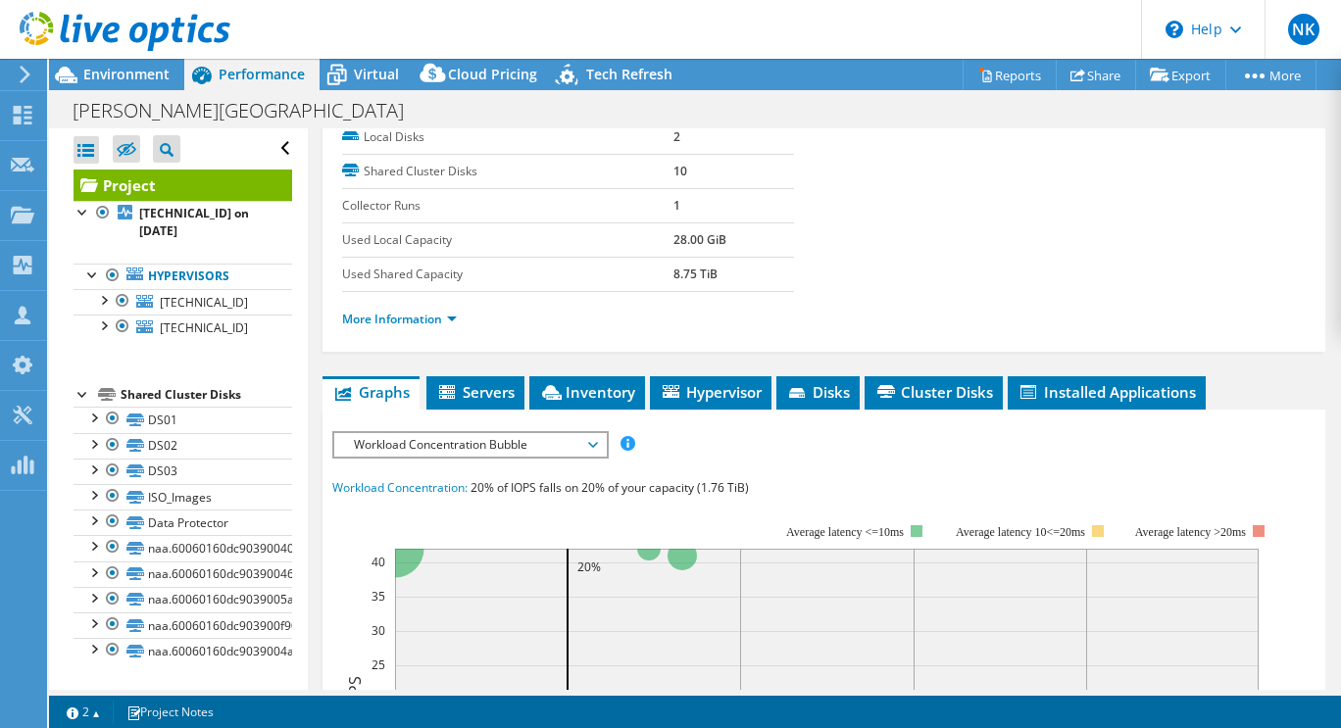
scroll to position [313, 0]
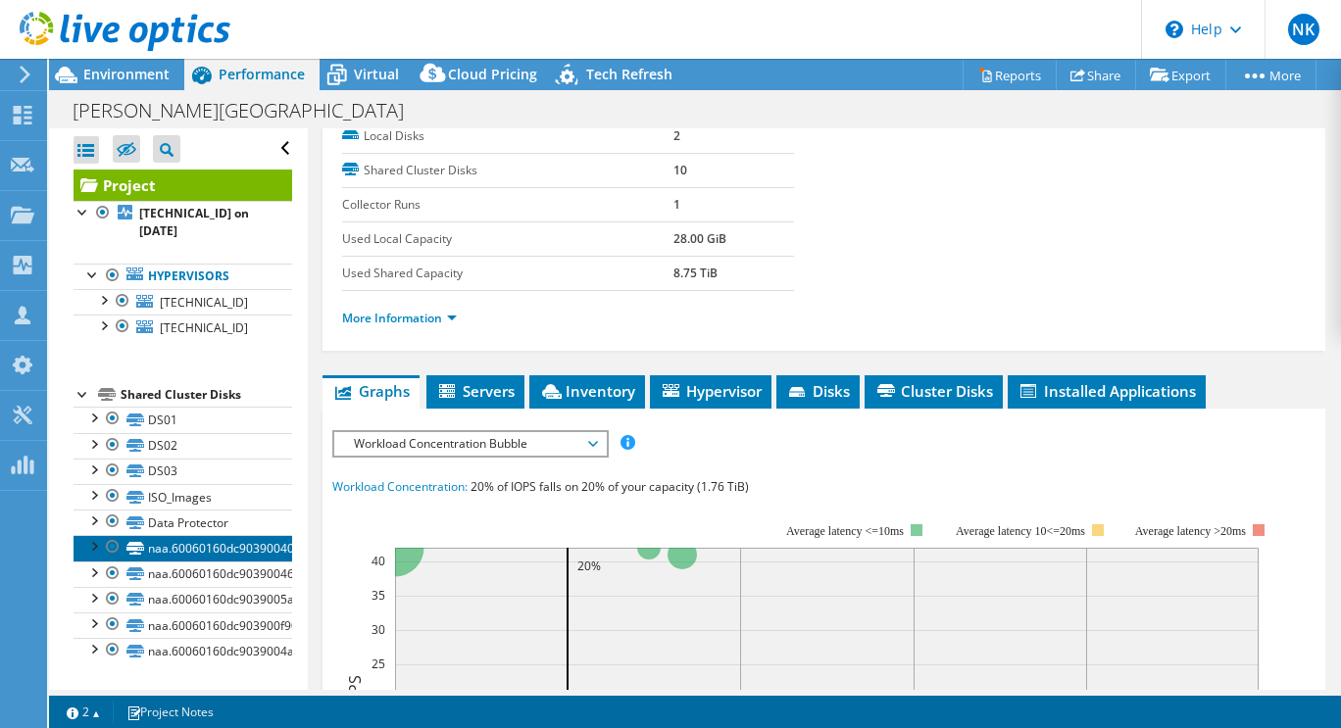
click at [184, 554] on link "naa.60060160dc90390040644654a768819b" at bounding box center [183, 547] width 219 height 25
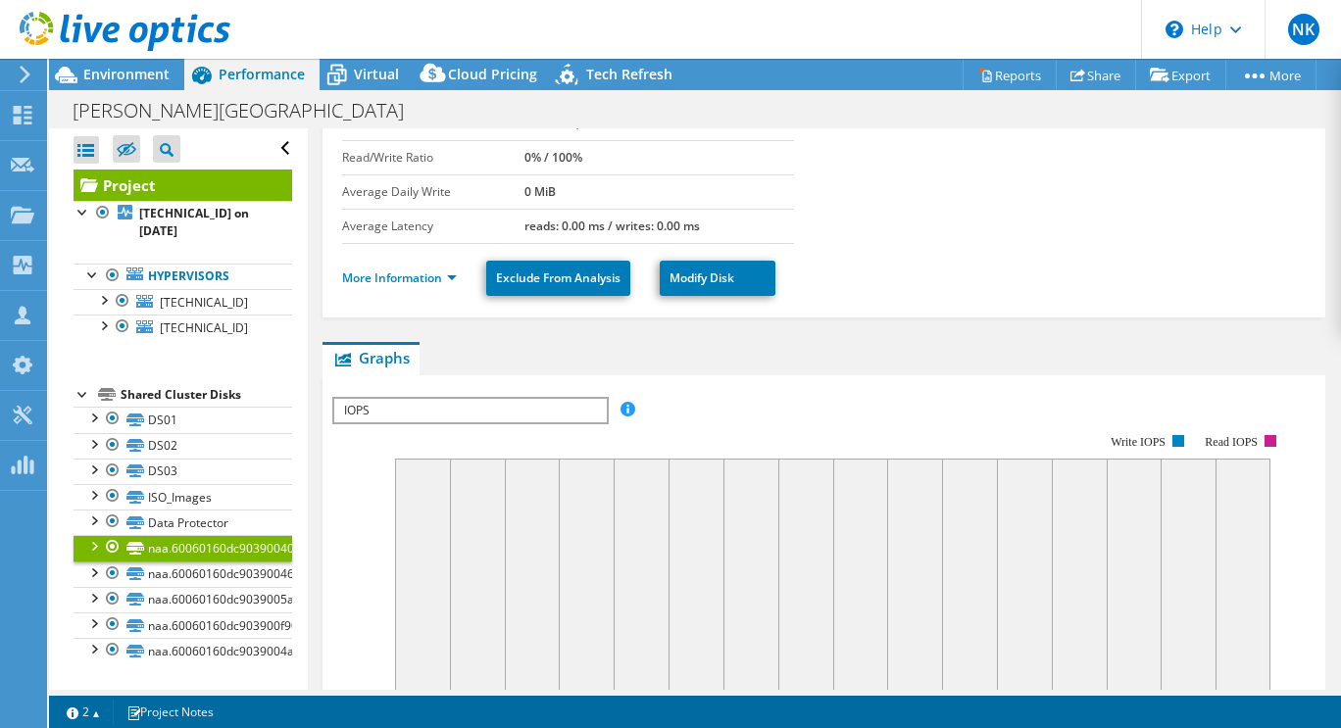
scroll to position [100, 0]
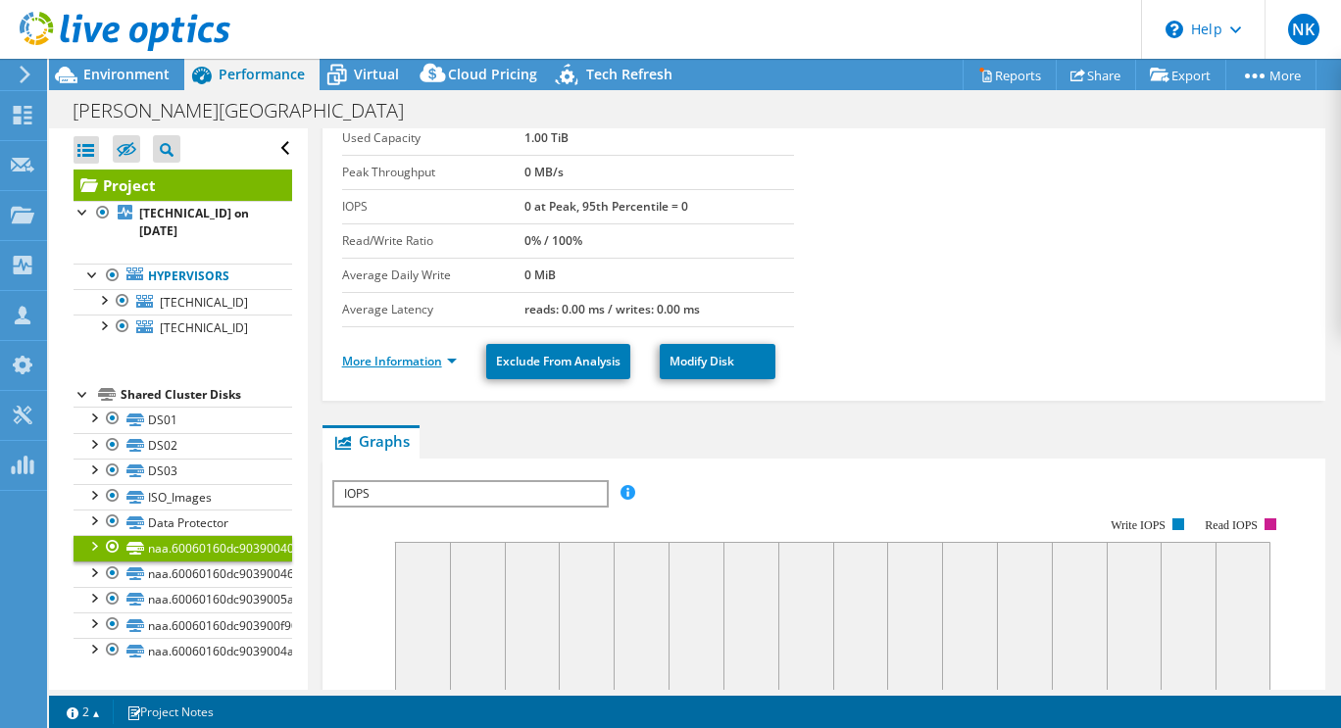
click at [455, 361] on link "More Information" at bounding box center [399, 361] width 115 height 17
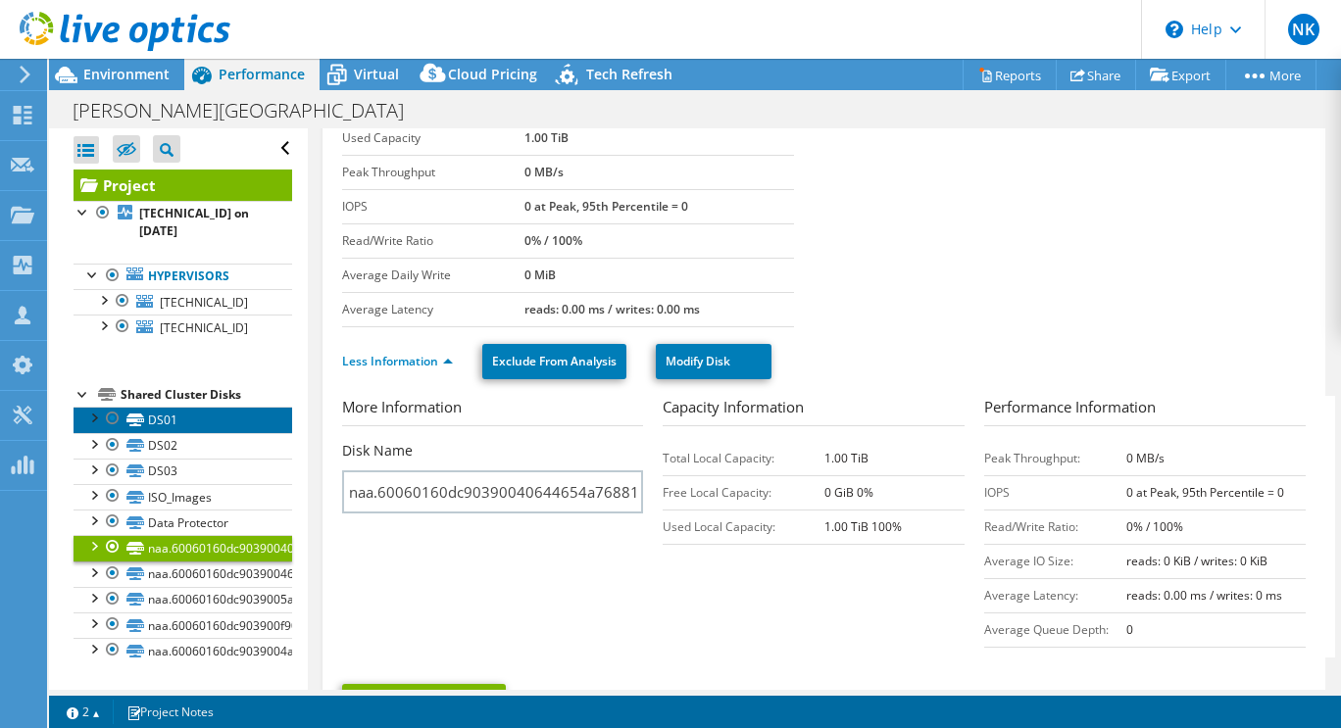
click at [154, 423] on link "DS01" at bounding box center [183, 419] width 219 height 25
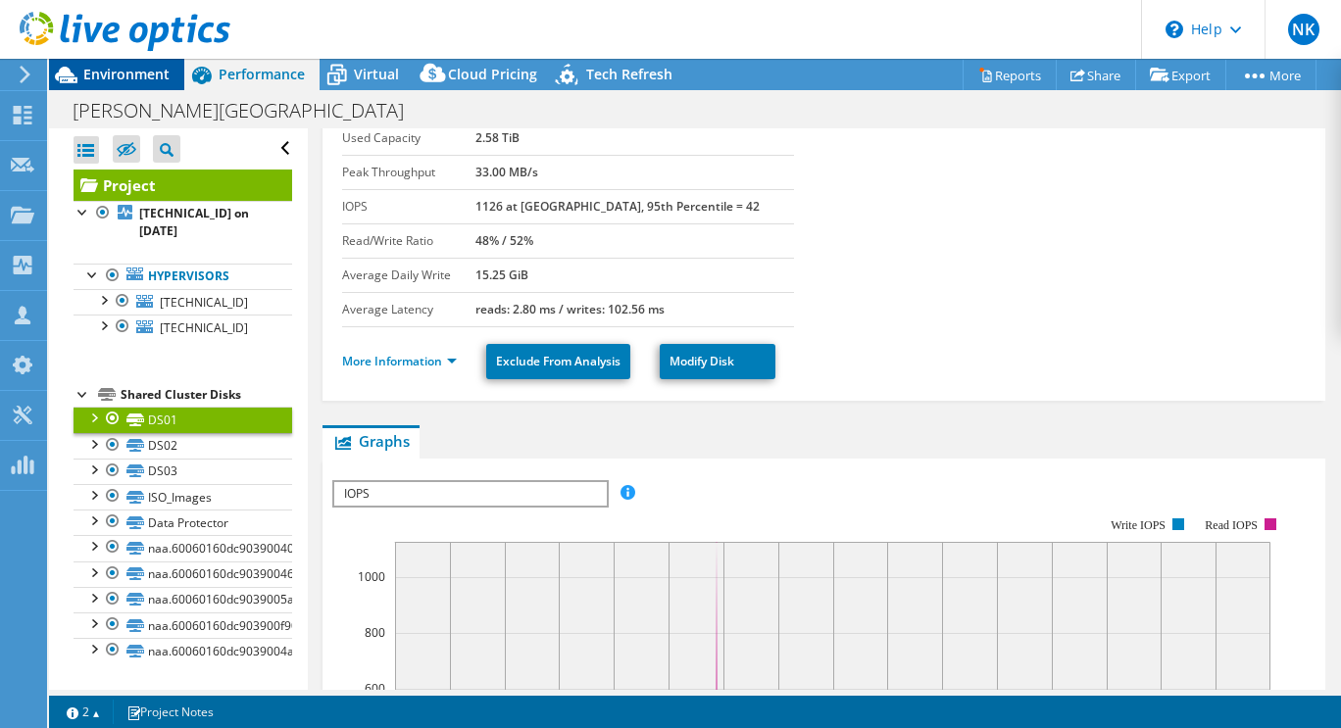
click at [131, 79] on span "Environment" at bounding box center [126, 74] width 86 height 19
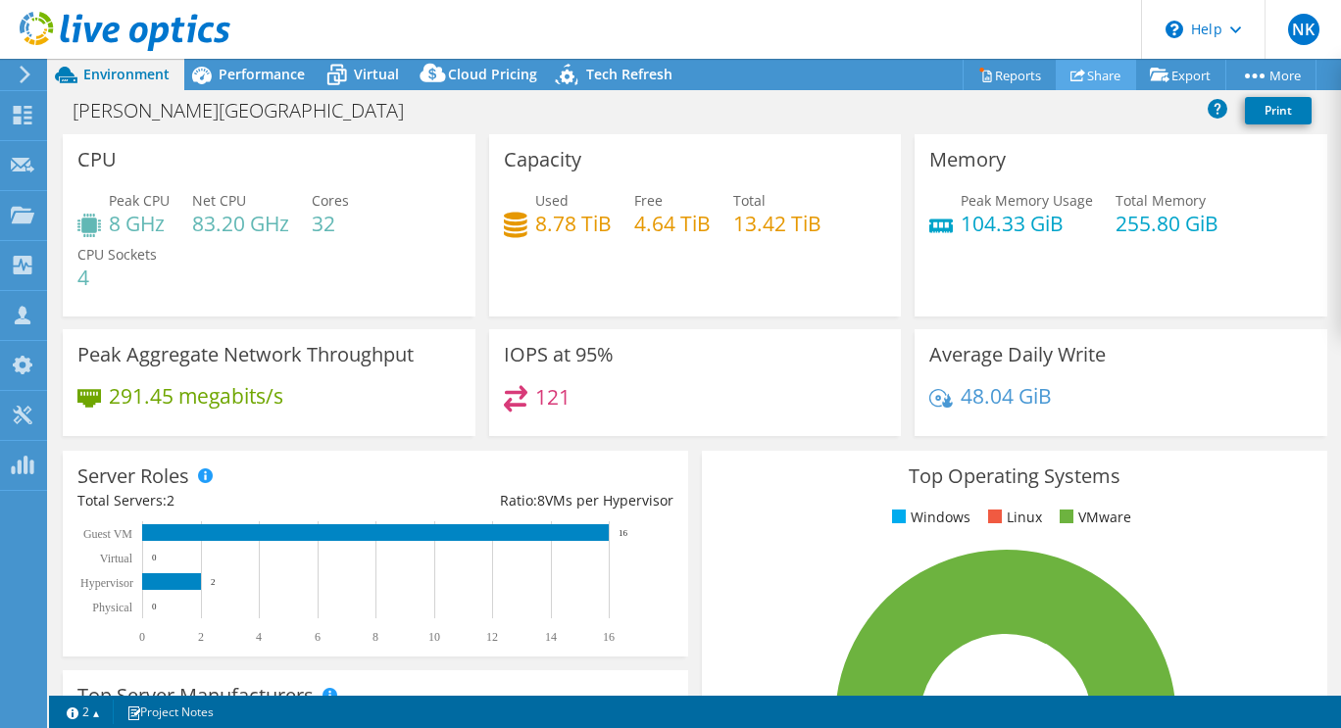
click at [1070, 74] on use at bounding box center [1077, 75] width 15 height 13
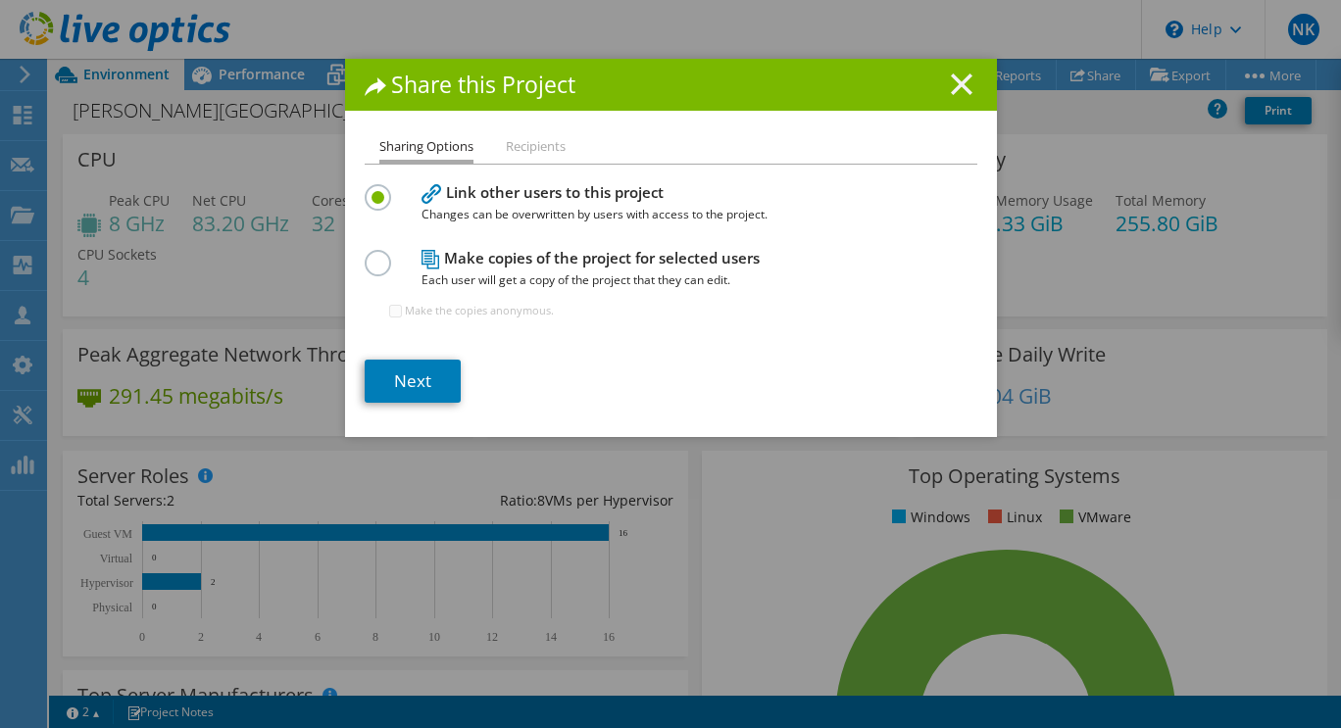
click at [954, 86] on line at bounding box center [962, 84] width 20 height 20
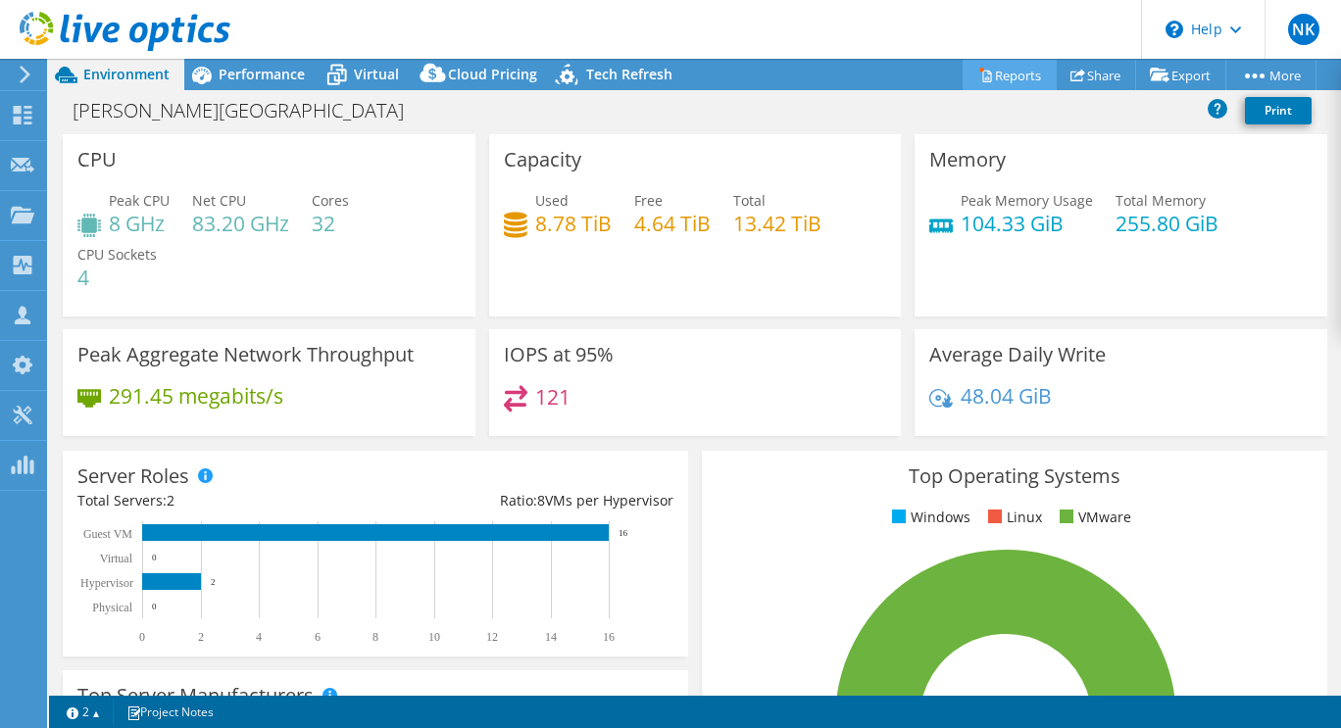
click at [990, 73] on link "Reports" at bounding box center [1009, 75] width 94 height 30
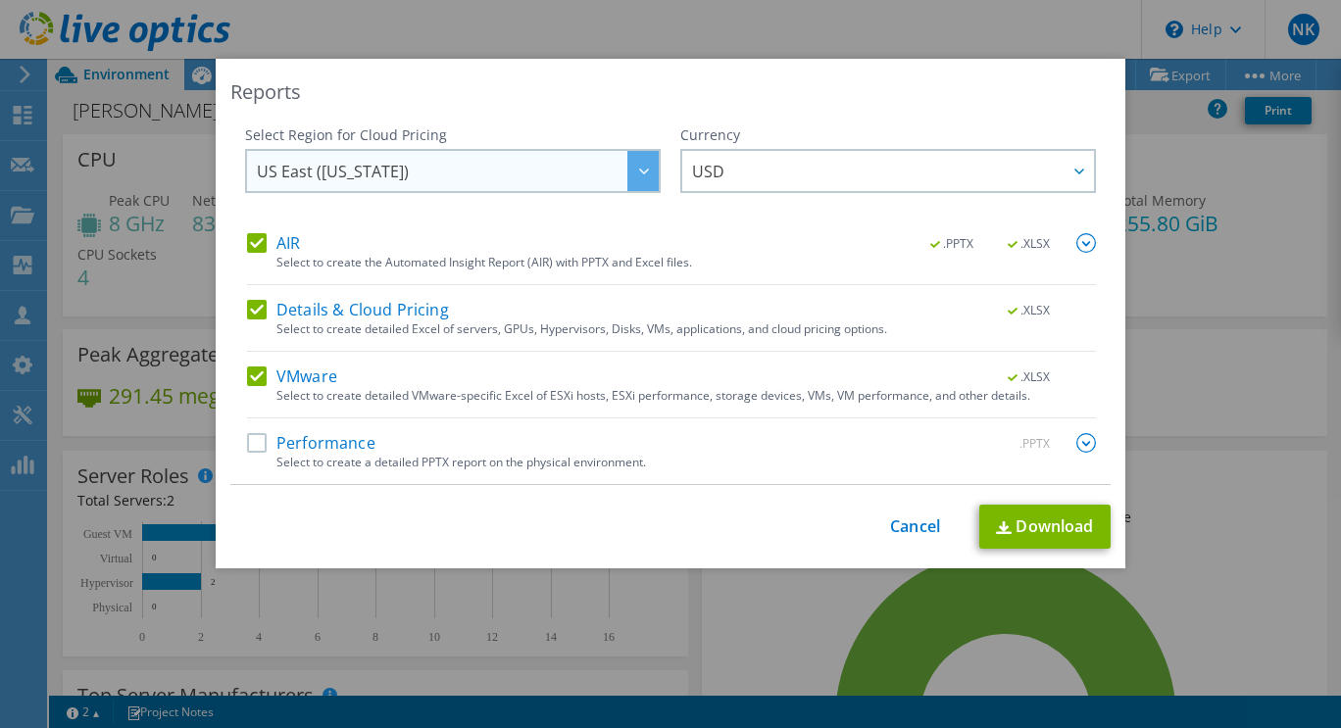
click at [617, 161] on span "US East ([US_STATE])" at bounding box center [458, 171] width 402 height 40
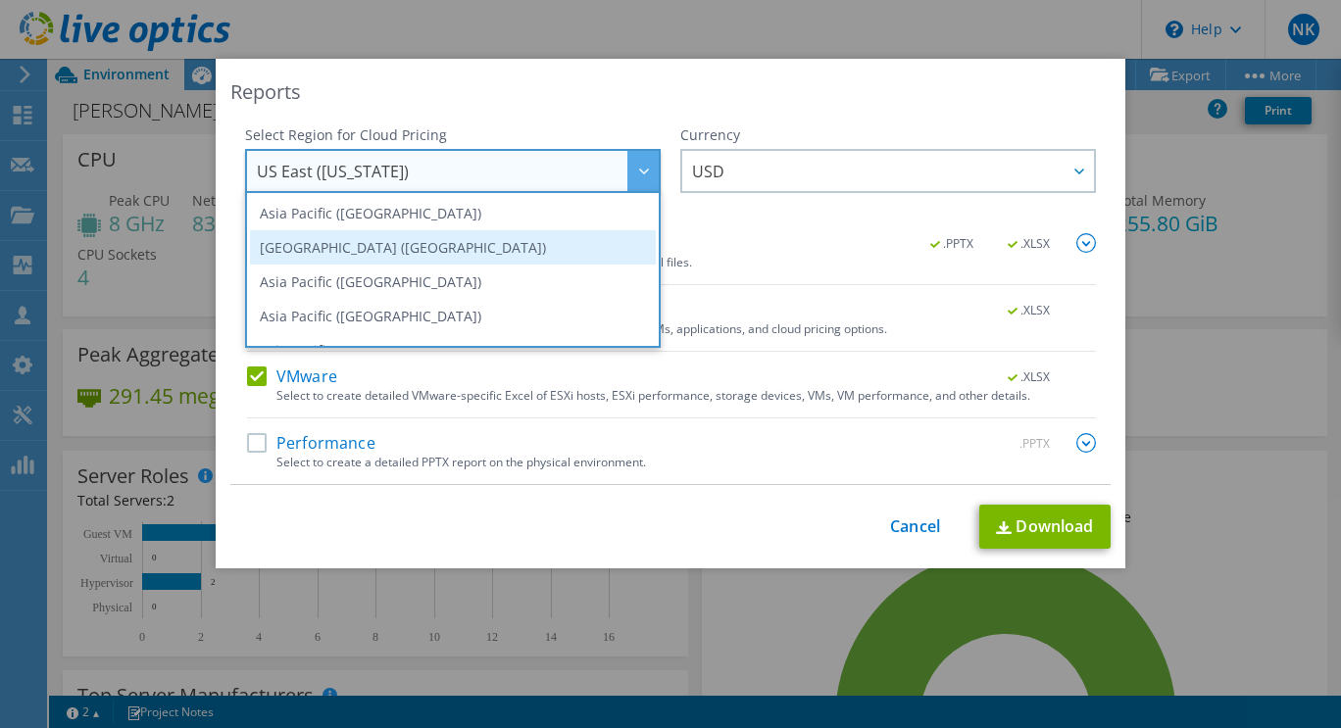
click at [346, 252] on li "[GEOGRAPHIC_DATA] ([GEOGRAPHIC_DATA])" at bounding box center [453, 247] width 406 height 34
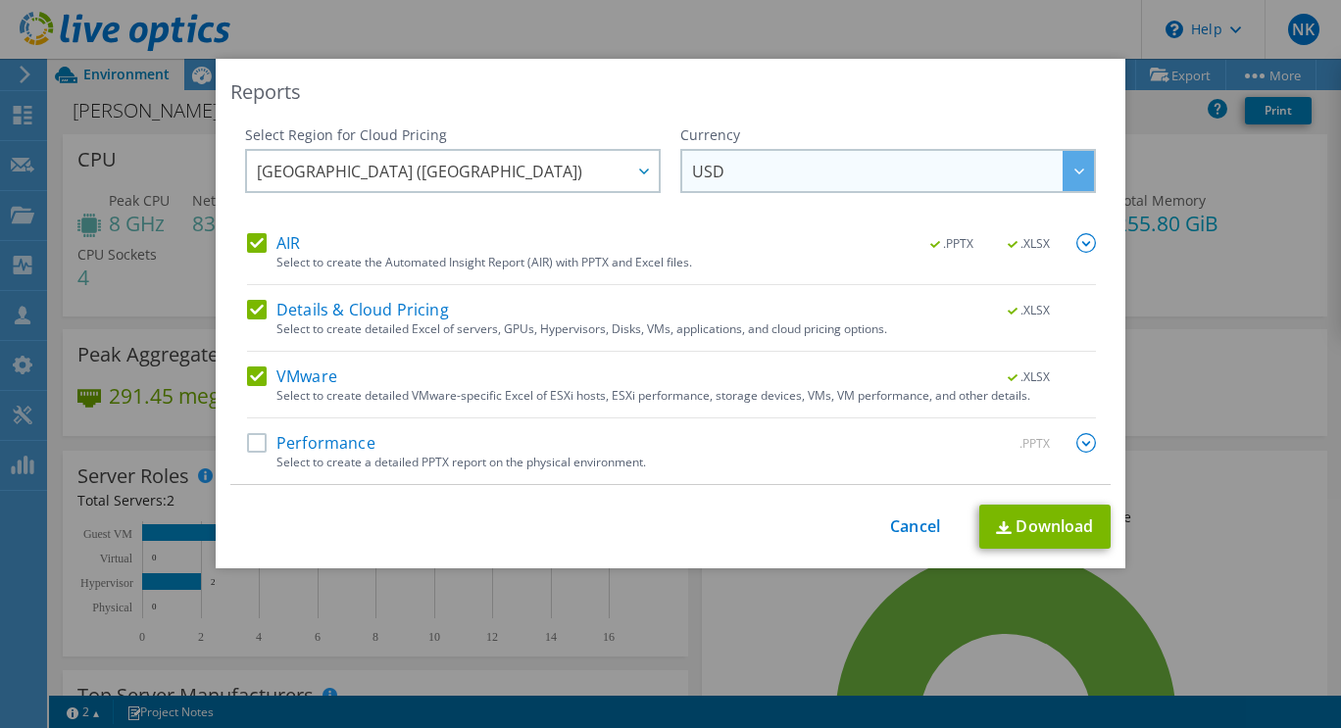
click at [702, 173] on span "USD" at bounding box center [708, 176] width 32 height 30
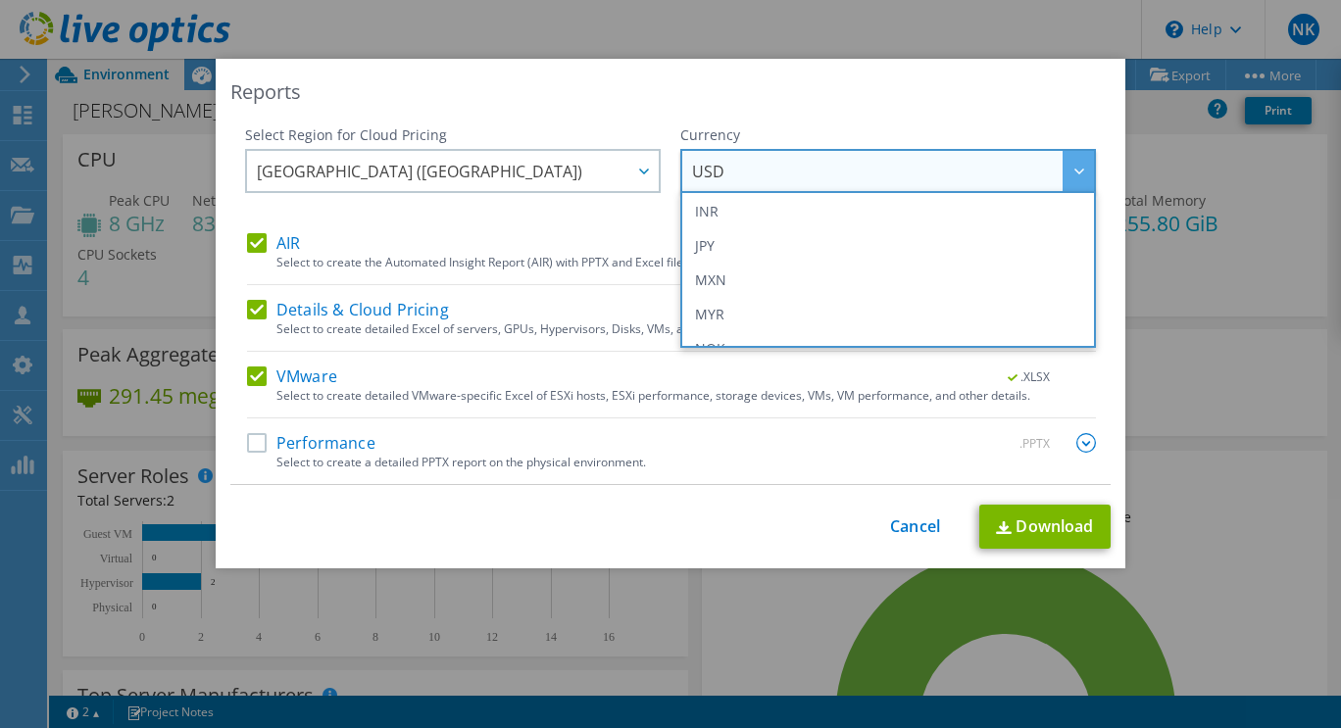
scroll to position [369, 0]
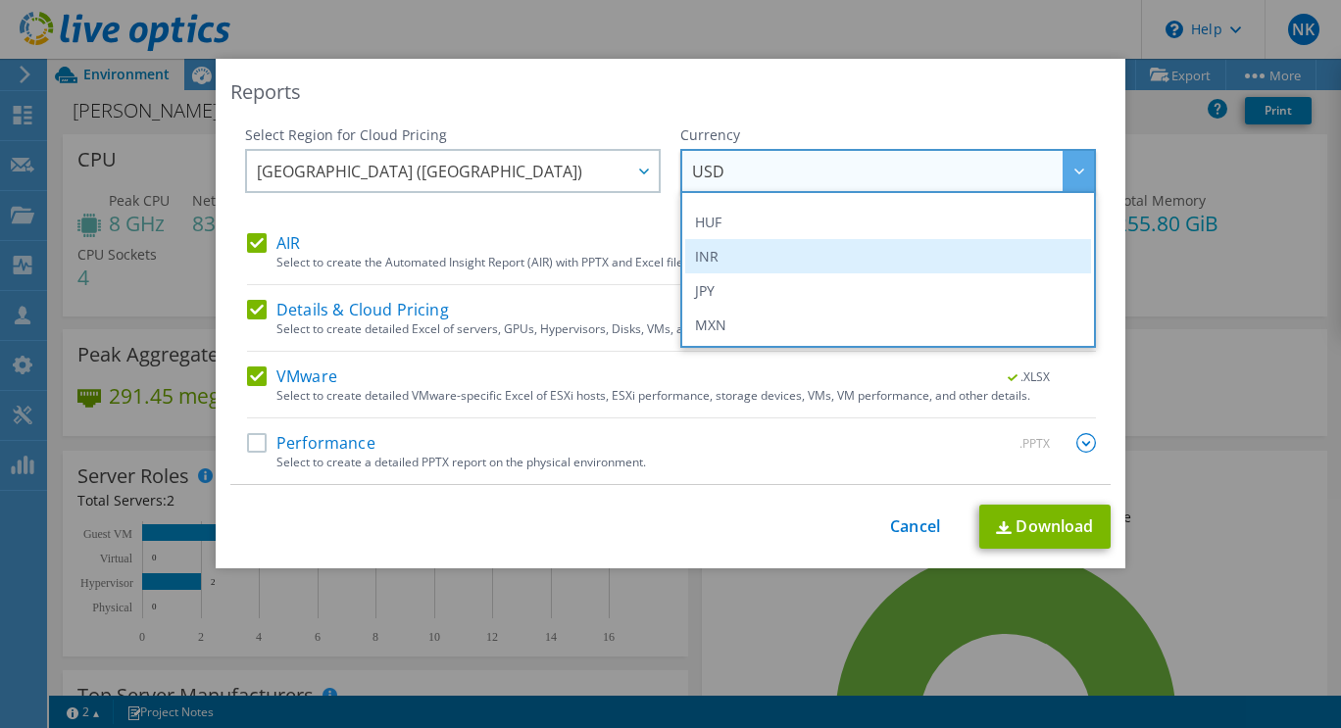
click at [704, 257] on li "INR" at bounding box center [888, 256] width 406 height 34
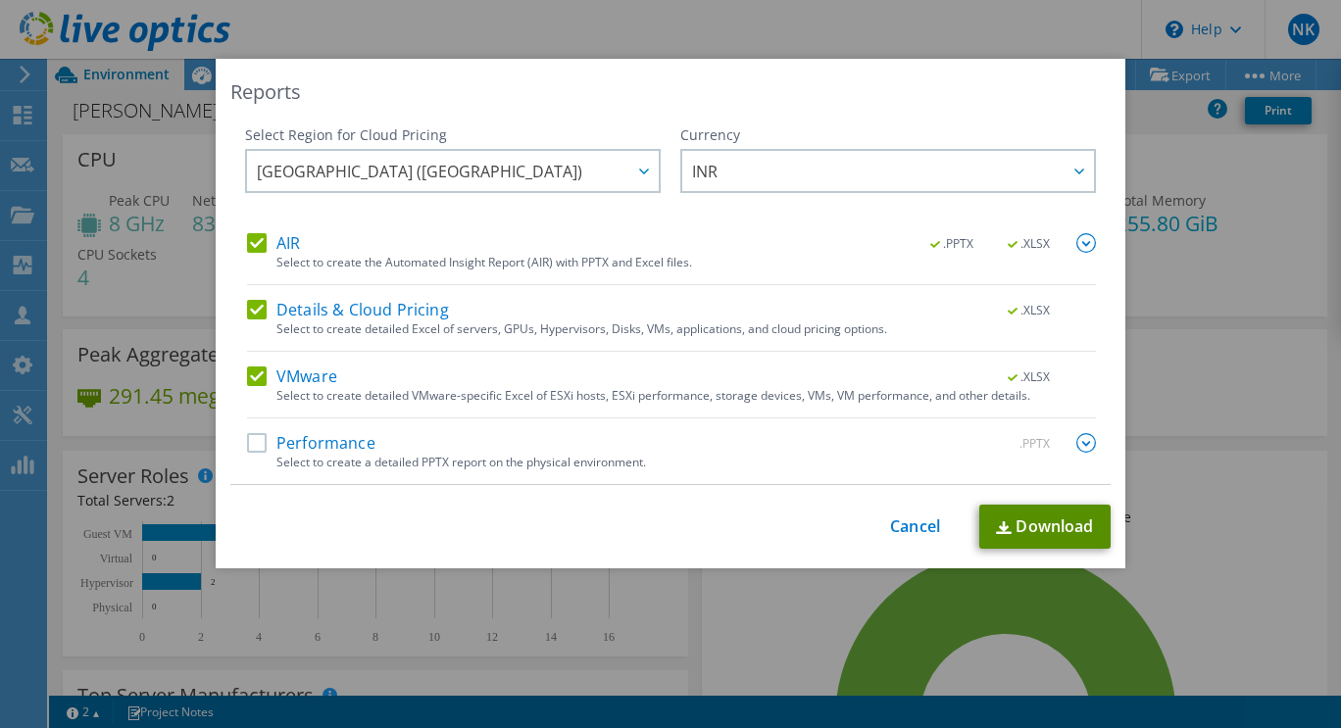
click at [1023, 518] on link "Download" at bounding box center [1044, 527] width 131 height 44
click at [1286, 205] on div "Reports Select Region for Cloud Pricing Asia Pacific (Hong Kong) Asia Pacific (…" at bounding box center [670, 364] width 1341 height 611
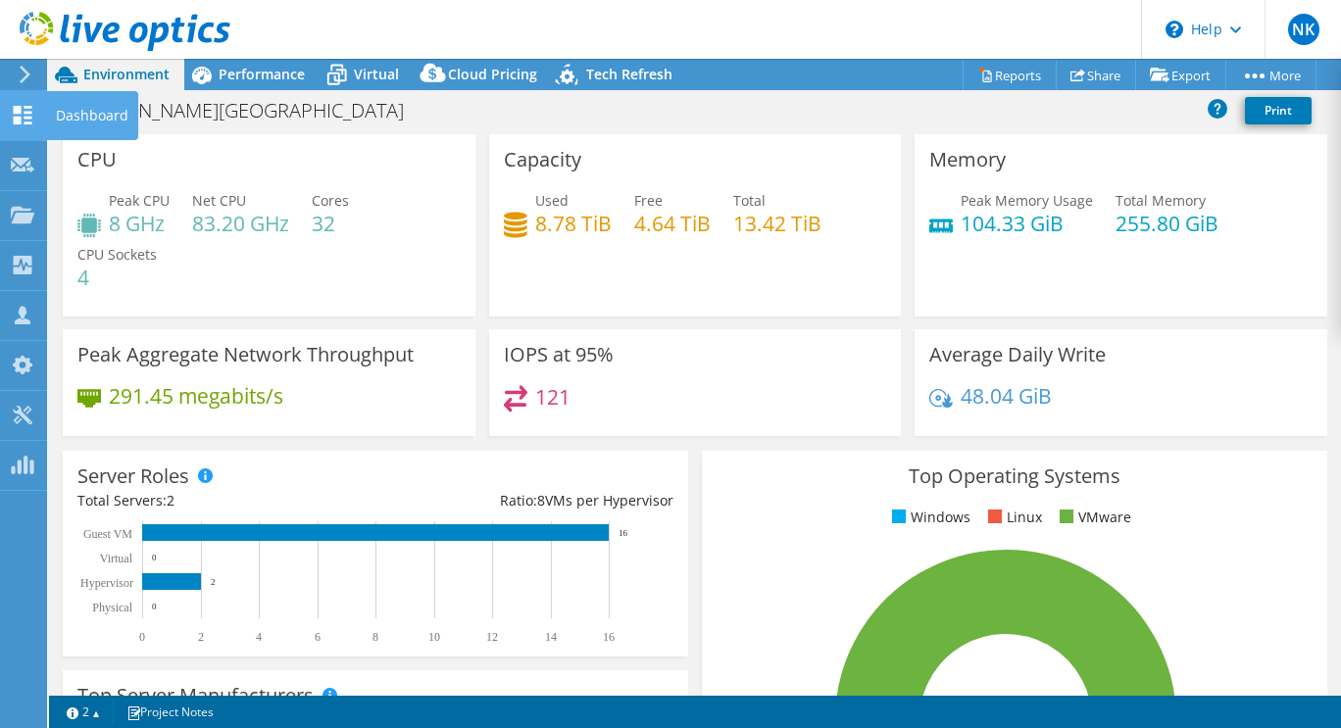
click at [25, 122] on use at bounding box center [23, 115] width 19 height 19
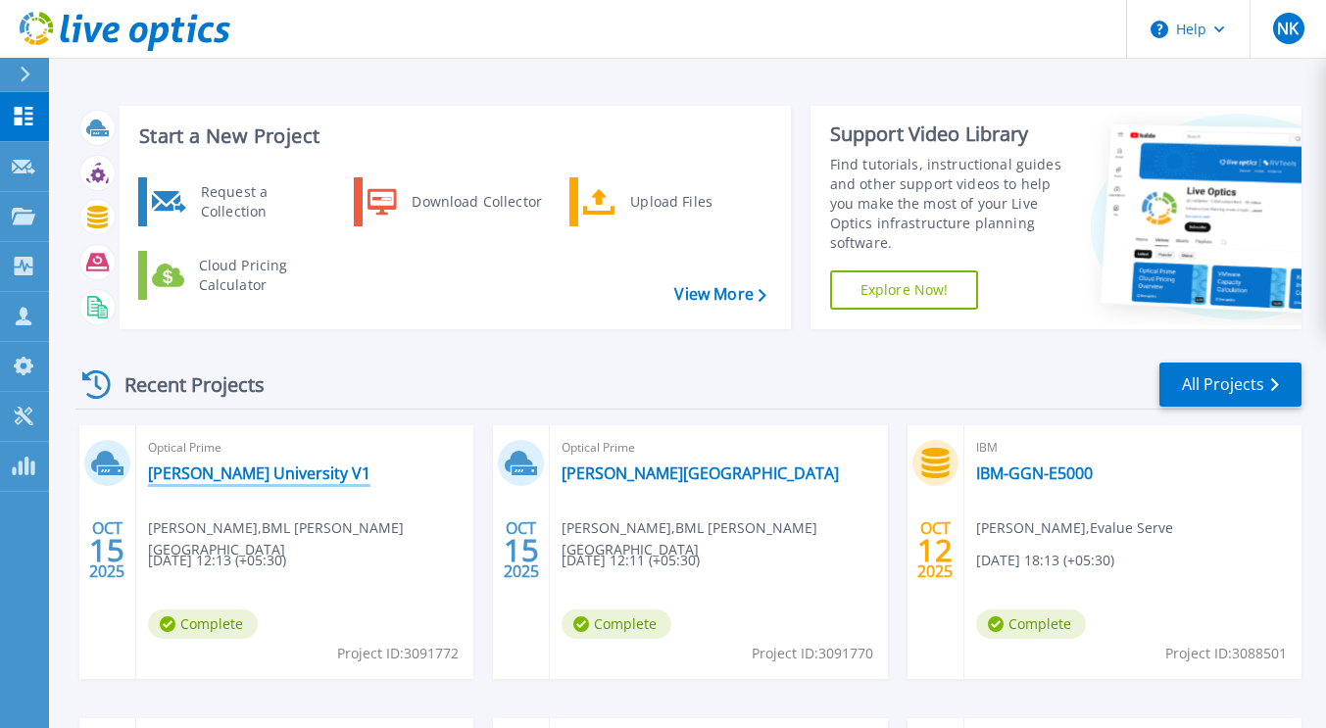
click at [257, 474] on link "[PERSON_NAME] University V1" at bounding box center [259, 474] width 222 height 20
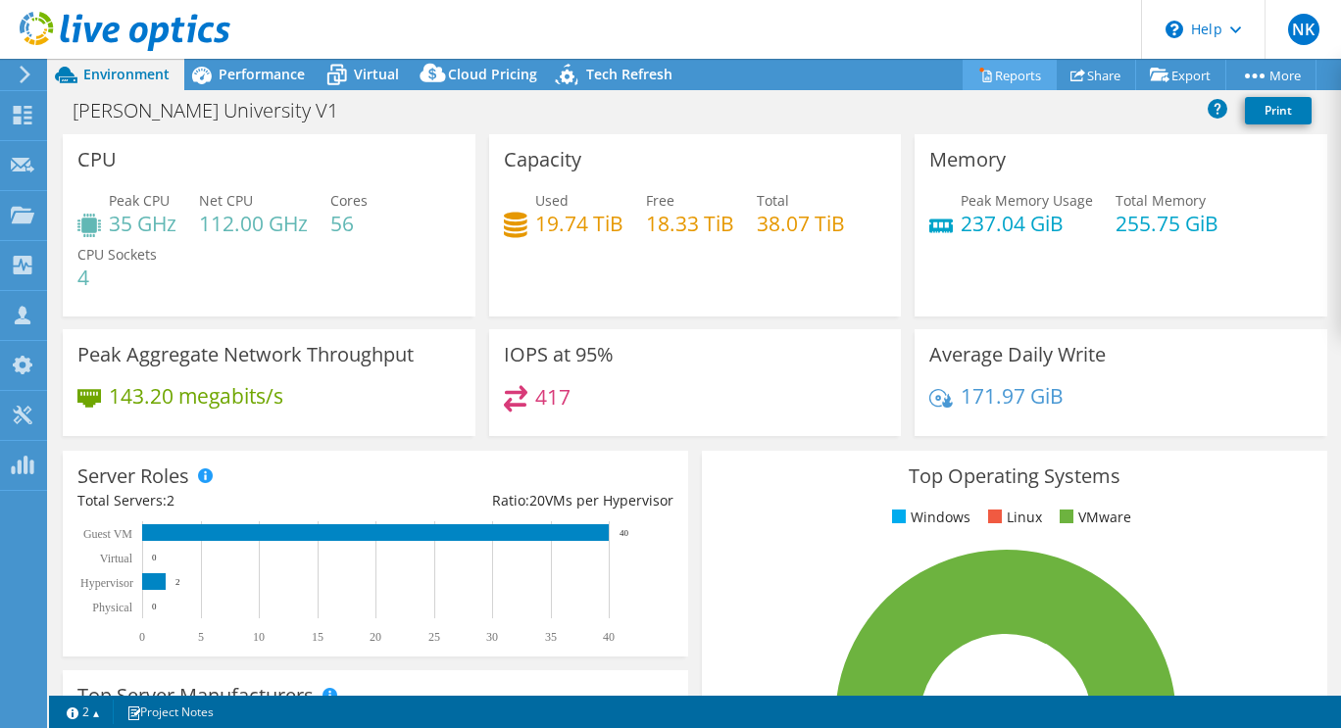
click at [999, 75] on link "Reports" at bounding box center [1009, 75] width 94 height 30
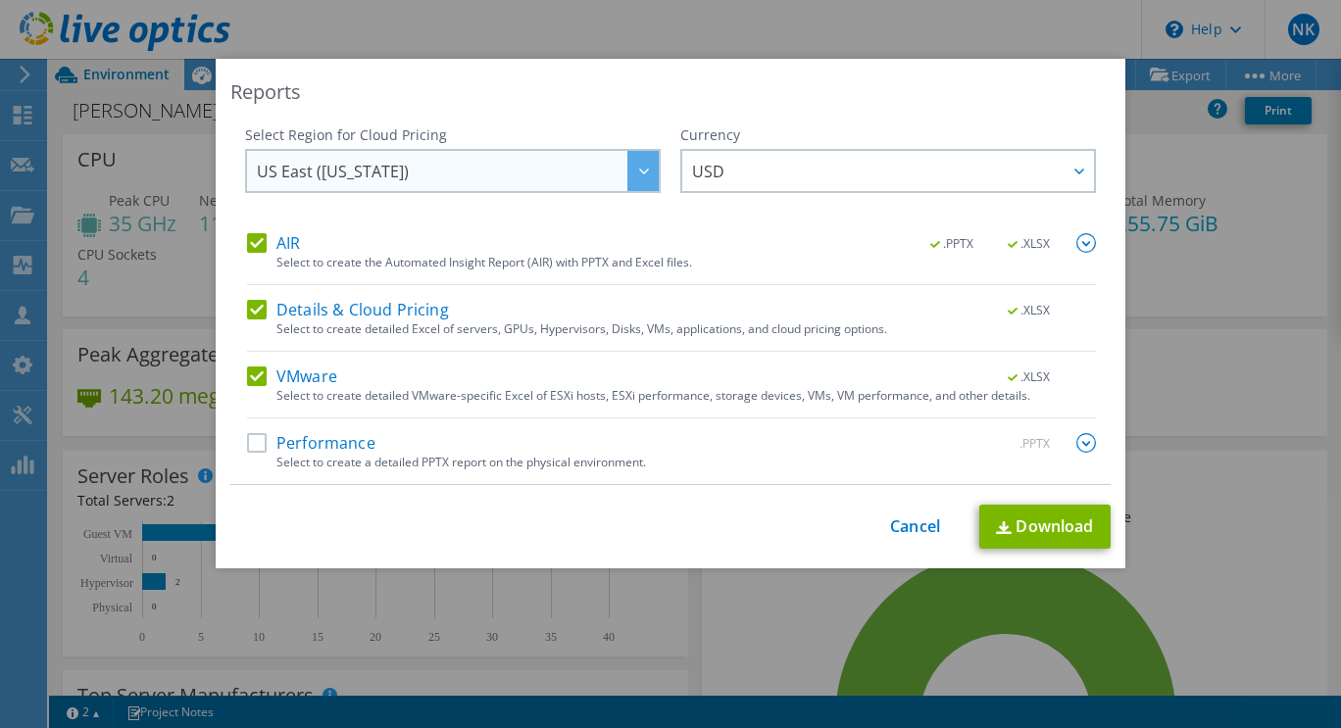
click at [627, 178] on div at bounding box center [642, 171] width 31 height 40
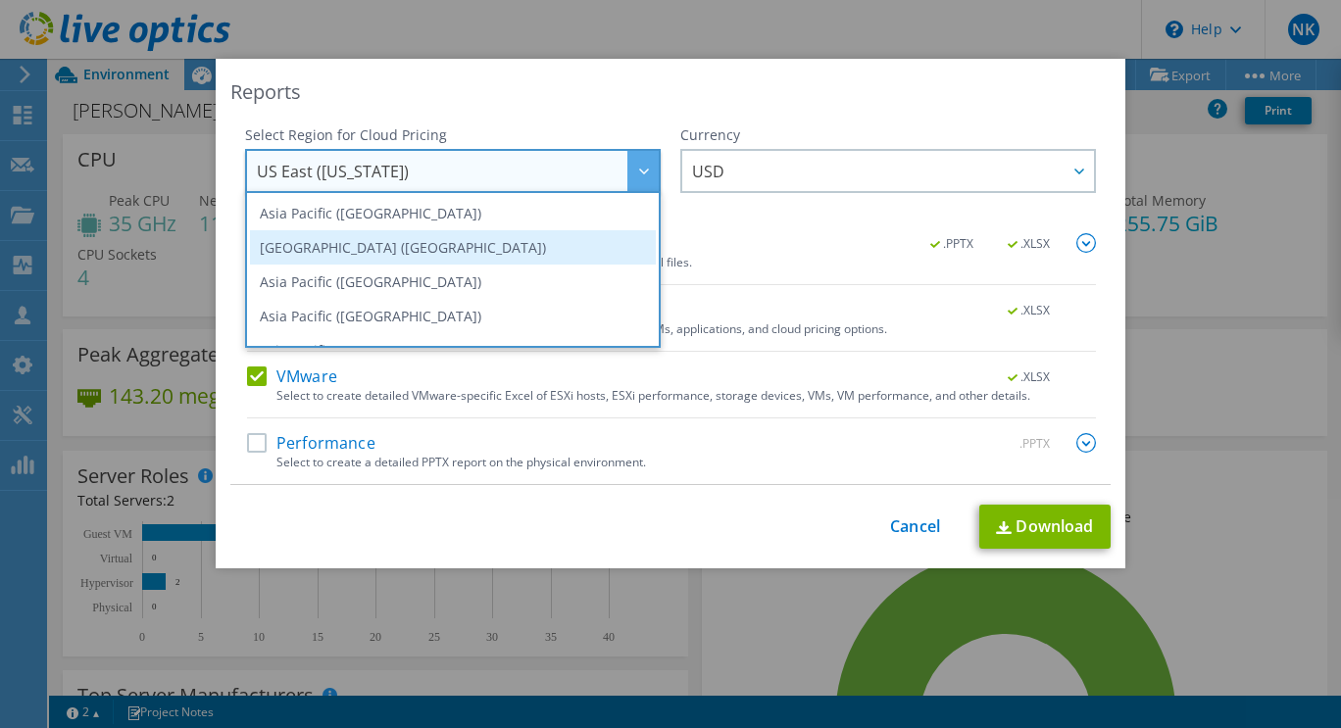
click at [361, 252] on li "[GEOGRAPHIC_DATA] ([GEOGRAPHIC_DATA])" at bounding box center [453, 247] width 406 height 34
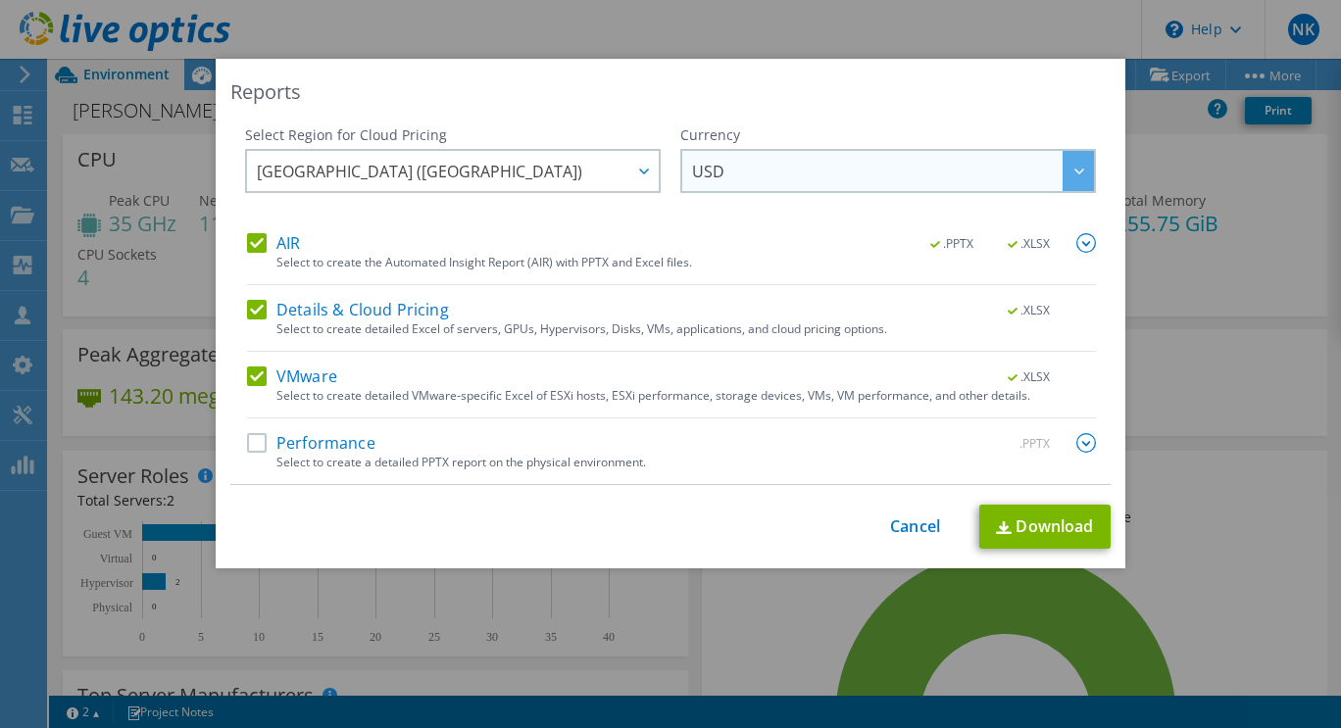
click at [784, 172] on span "USD" at bounding box center [893, 171] width 402 height 40
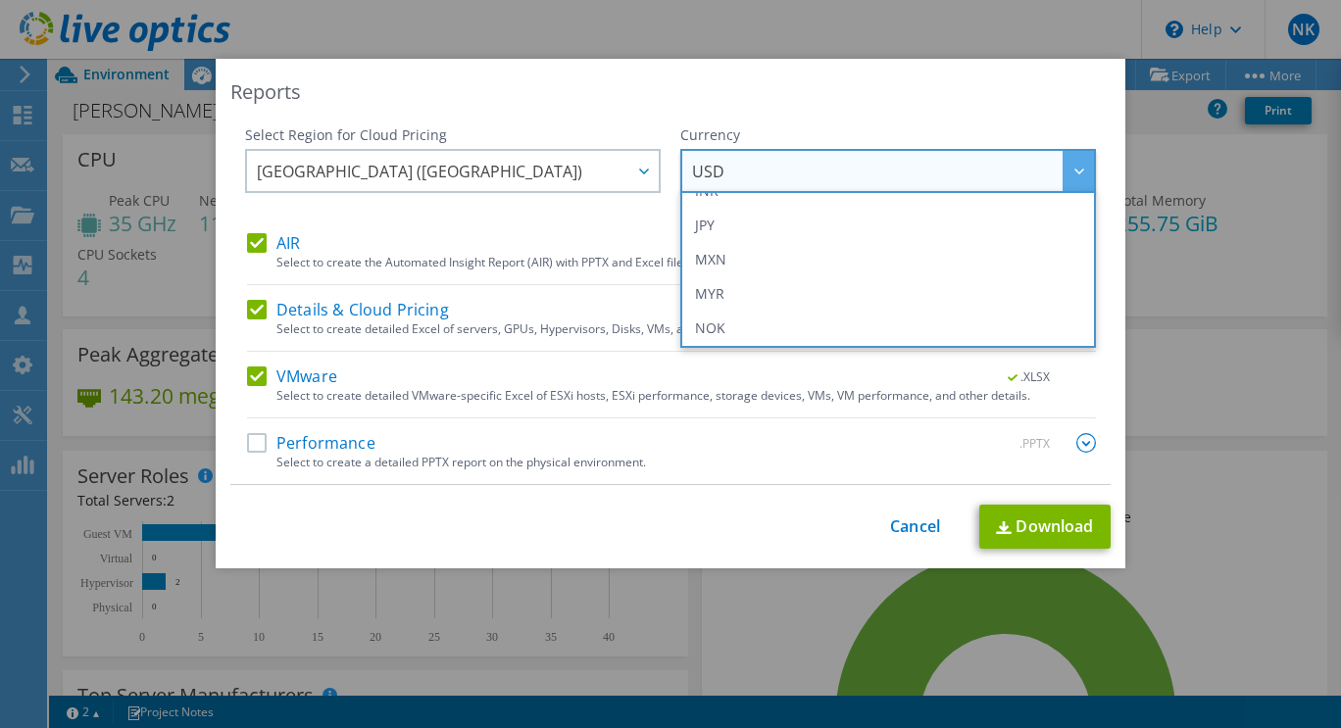
scroll to position [410, 0]
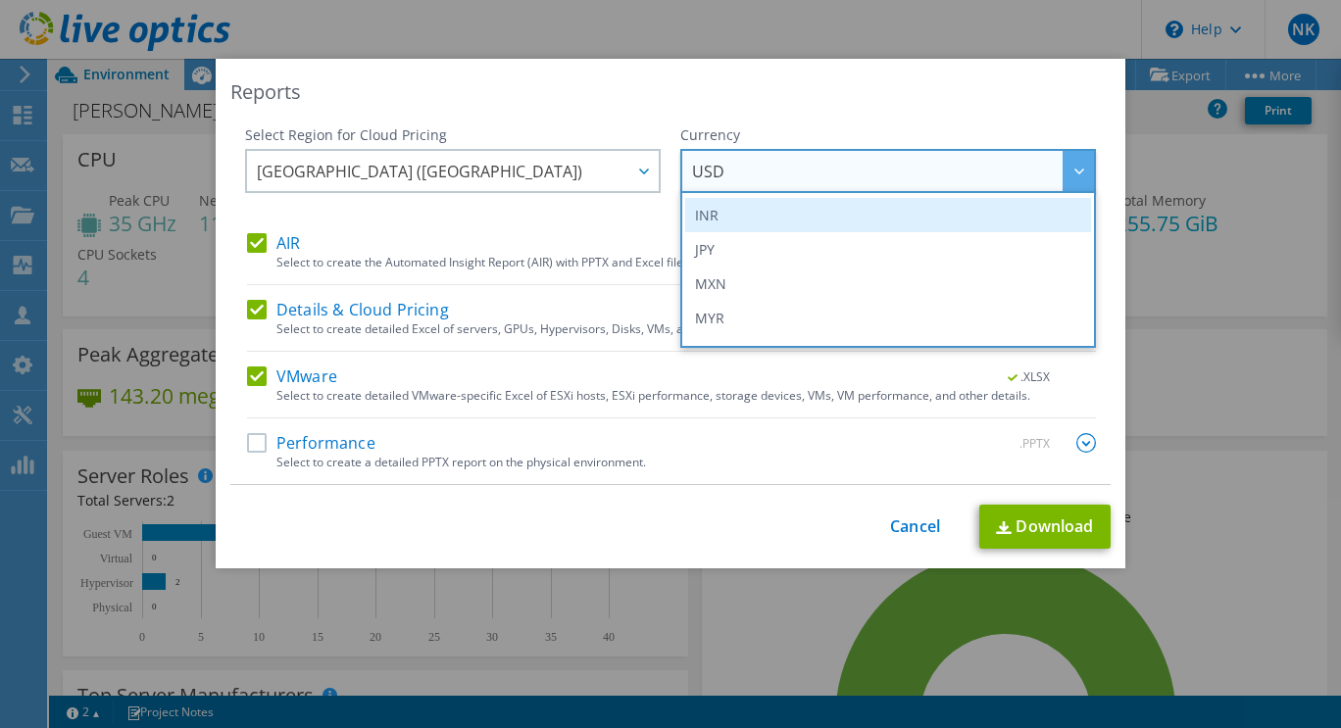
click at [707, 209] on li "INR" at bounding box center [888, 215] width 406 height 34
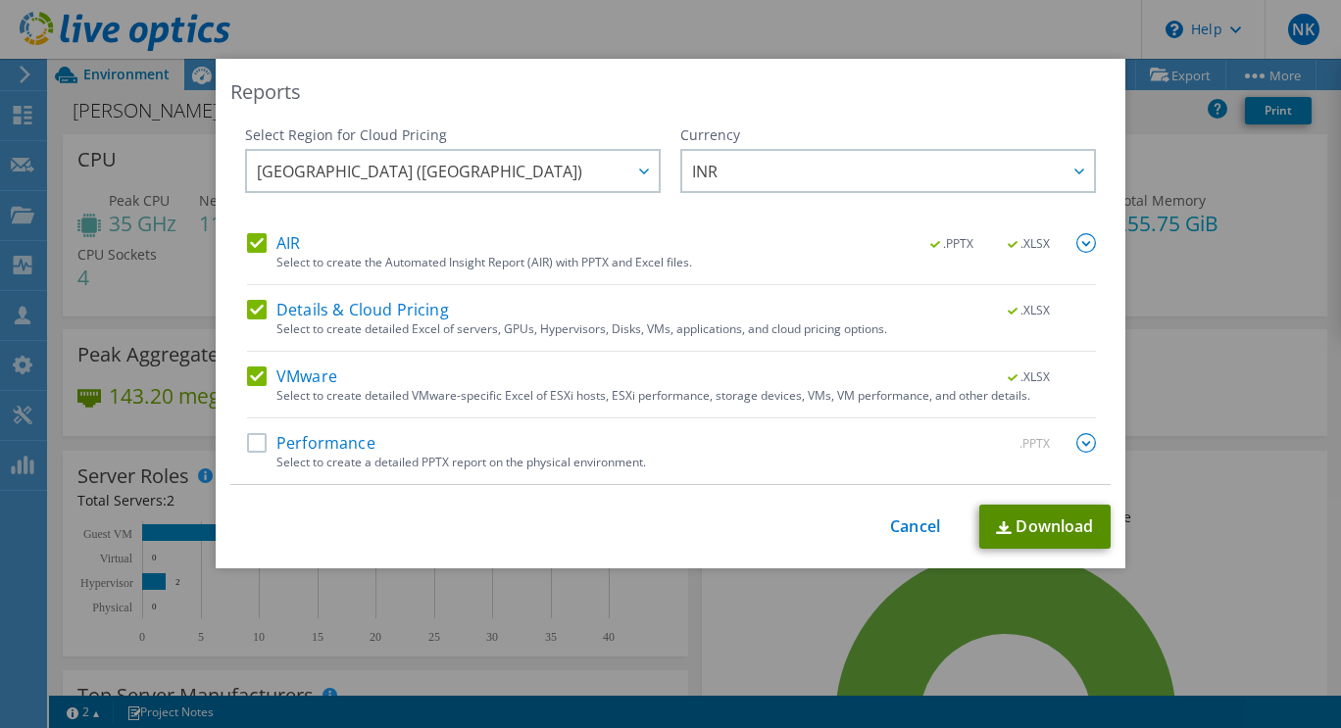
click at [1026, 521] on link "Download" at bounding box center [1044, 527] width 131 height 44
click at [911, 526] on link "Cancel" at bounding box center [915, 526] width 50 height 19
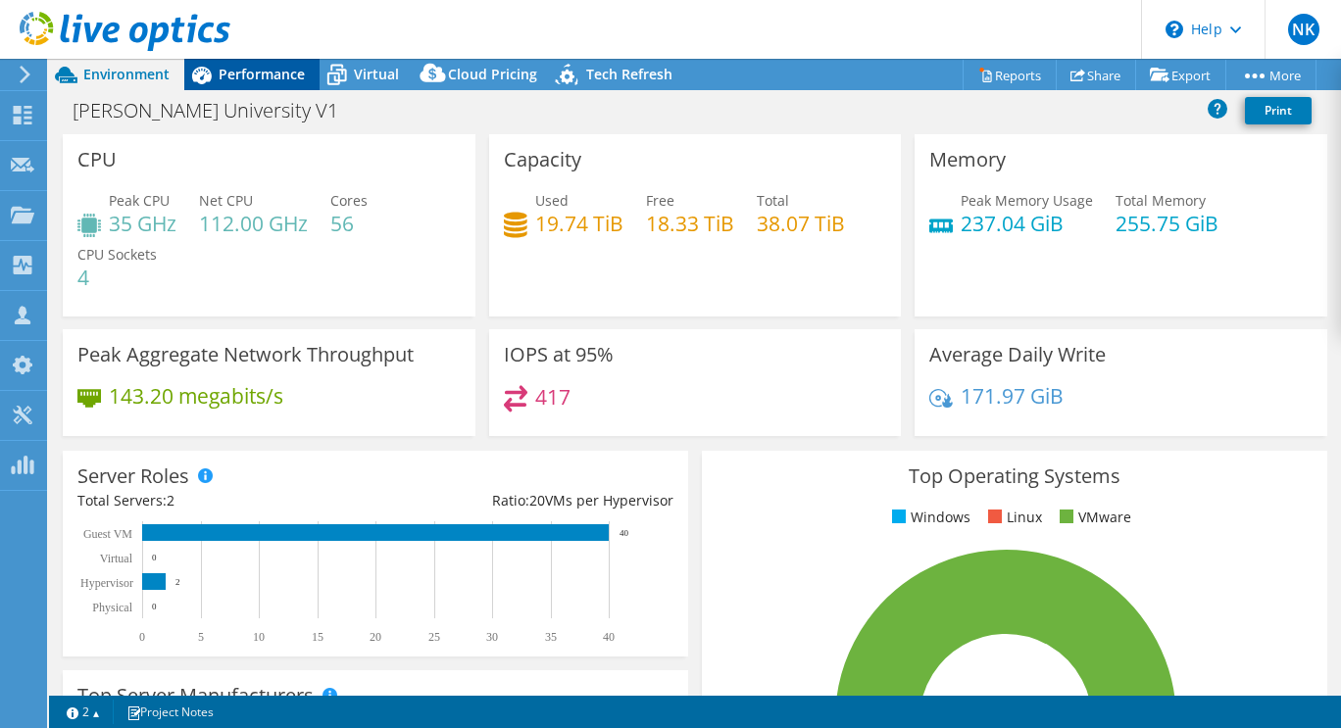
click at [277, 79] on span "Performance" at bounding box center [262, 74] width 86 height 19
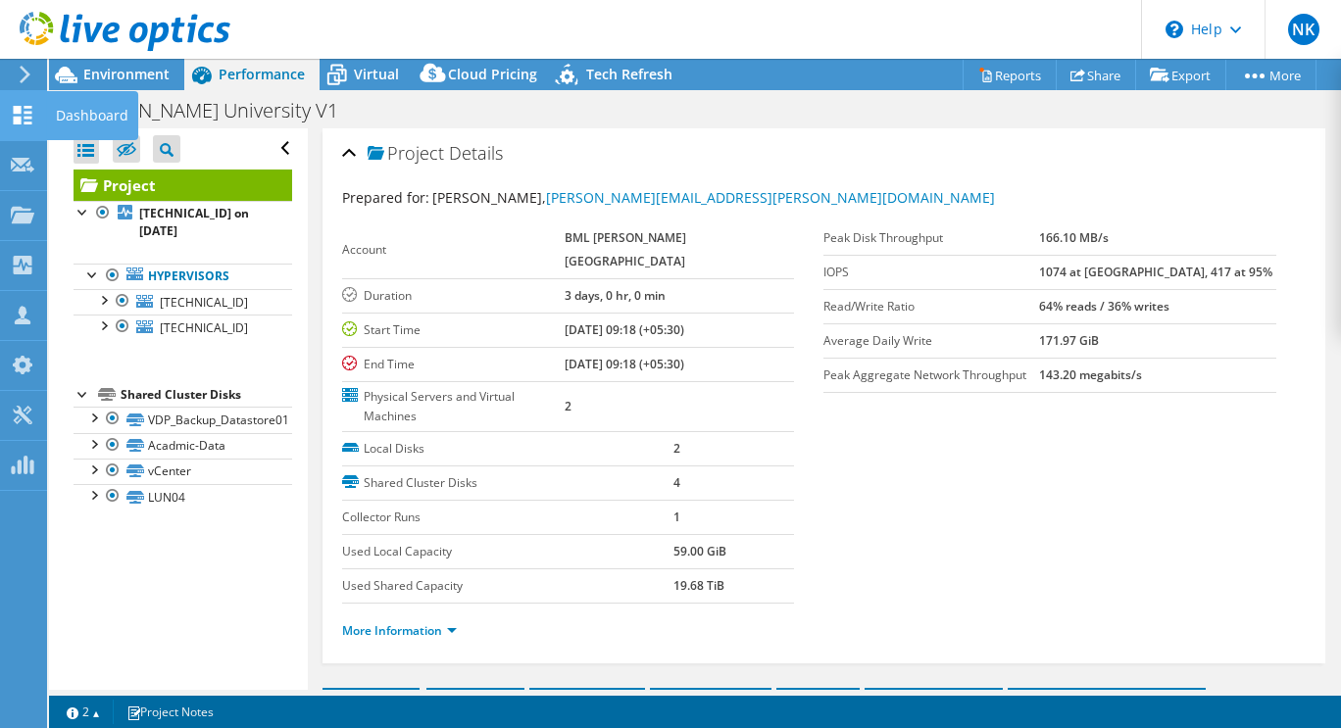
click at [16, 114] on use at bounding box center [23, 115] width 19 height 19
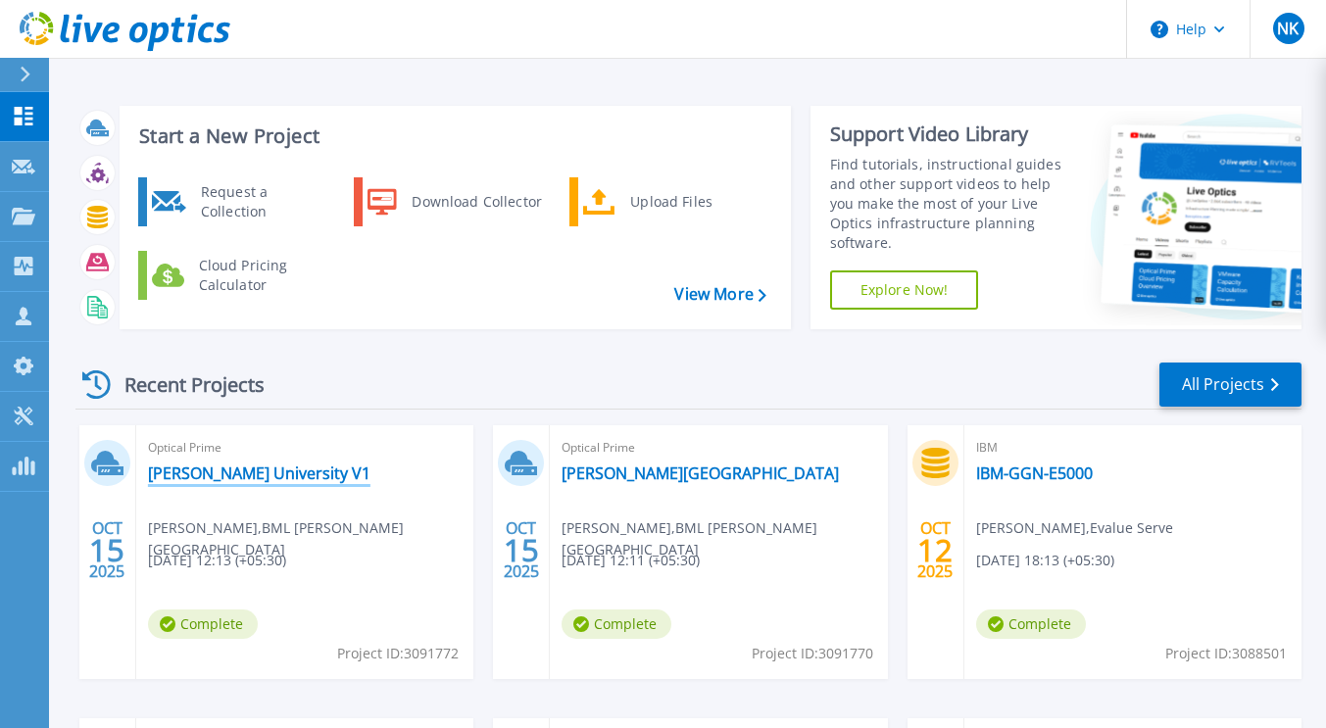
click at [237, 477] on link "[PERSON_NAME] University V1" at bounding box center [259, 474] width 222 height 20
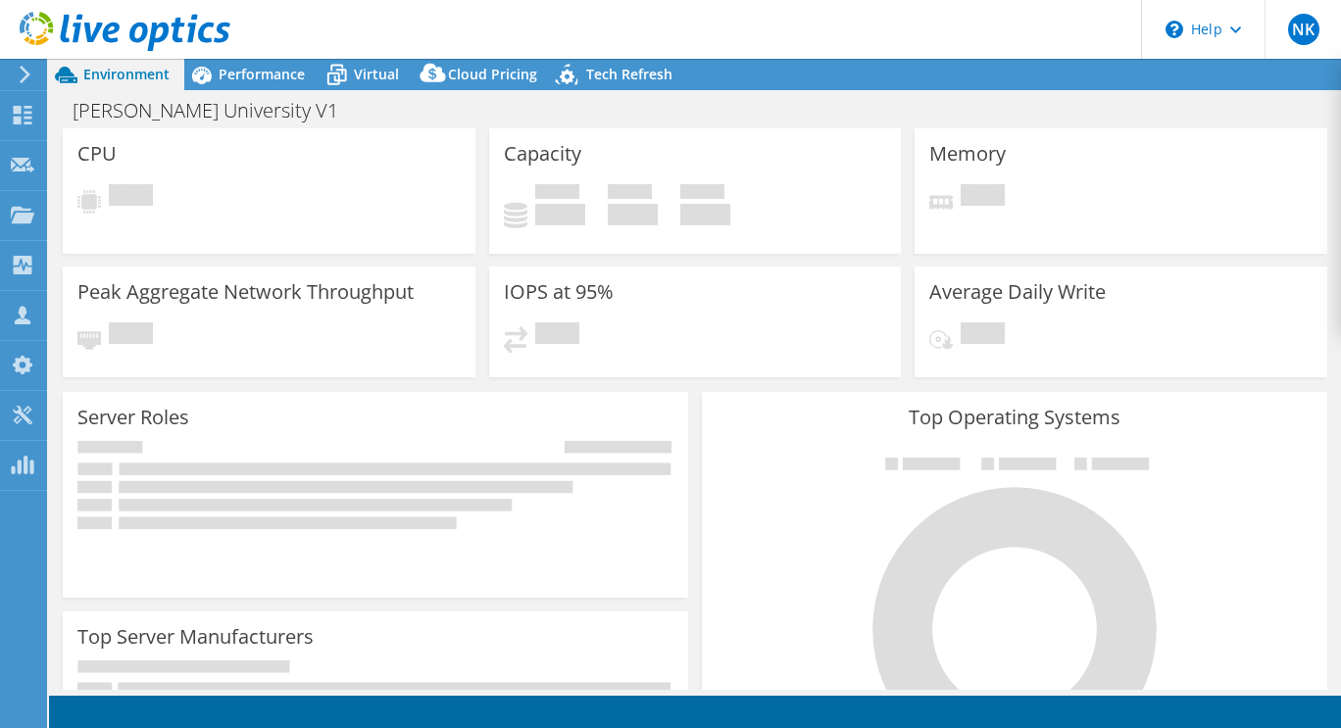
select select "Mumbai"
select select "INR"
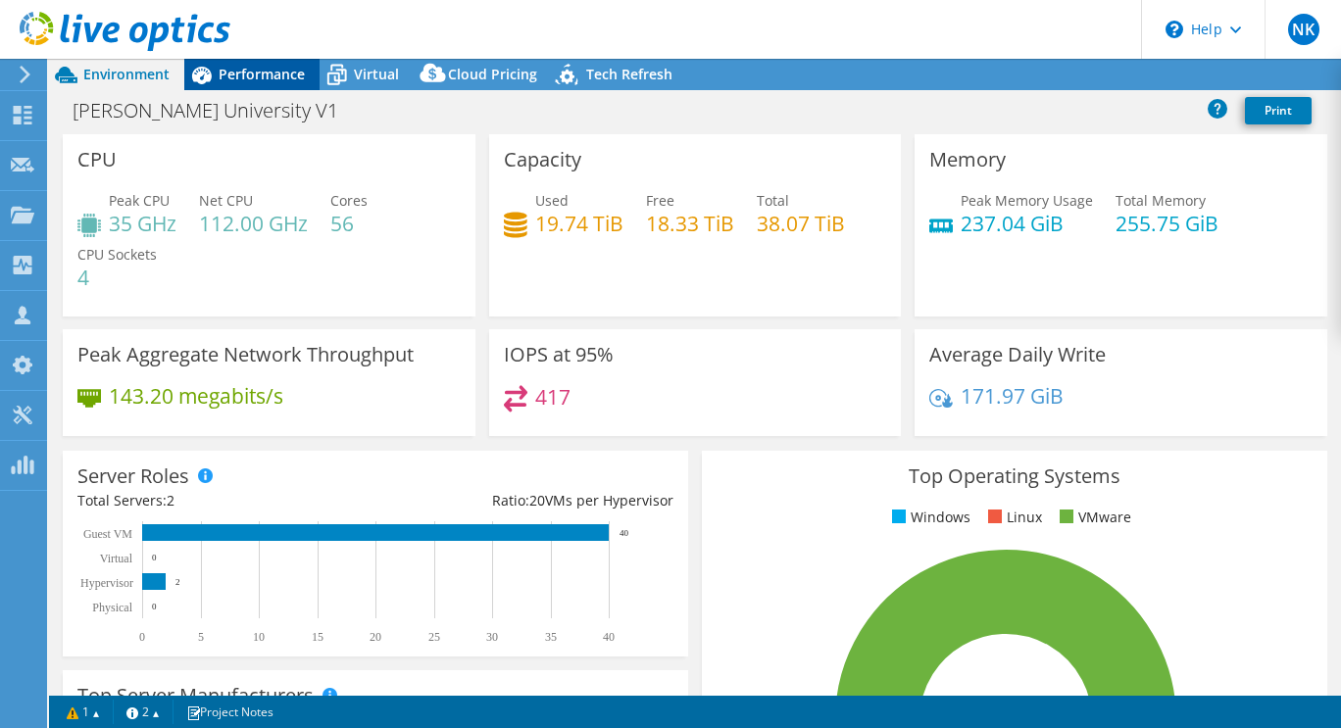
click at [267, 68] on span "Performance" at bounding box center [262, 74] width 86 height 19
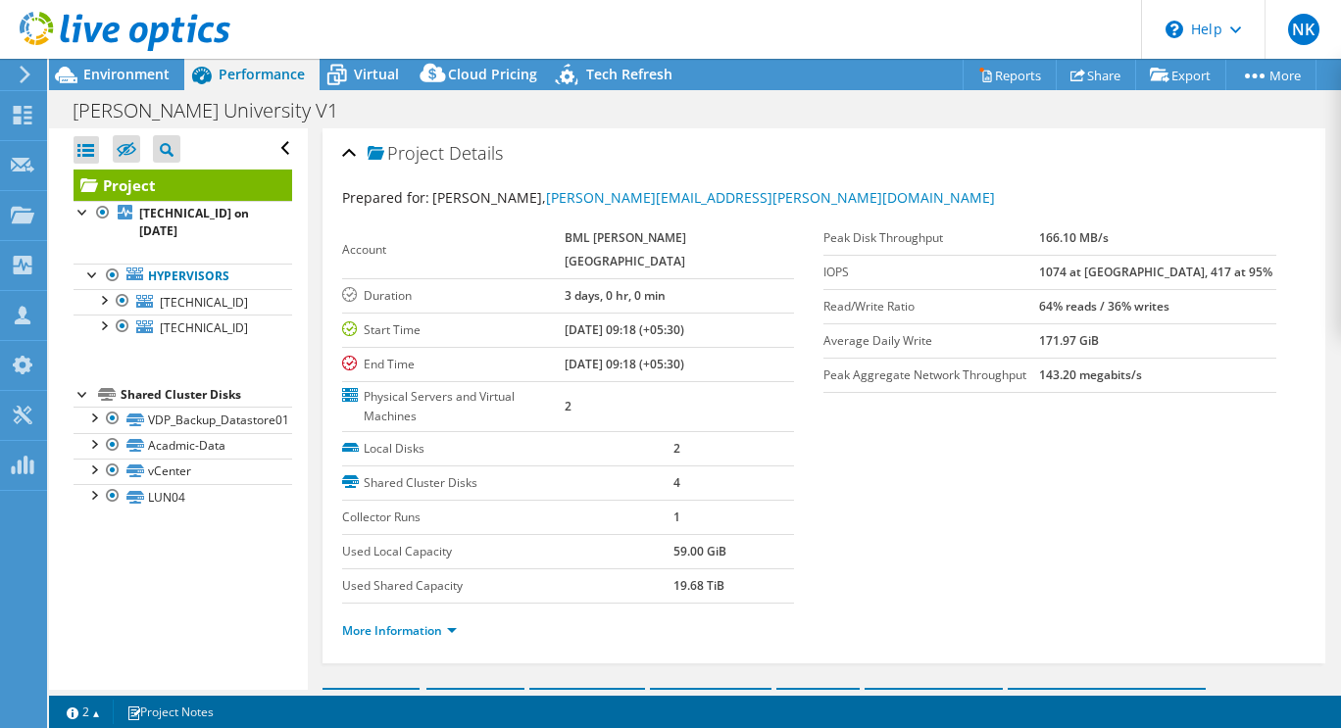
drag, startPoint x: 616, startPoint y: 304, endPoint x: 780, endPoint y: 321, distance: 164.6
click at [780, 321] on td "03/21/2025, 09:18 (+05:30)" at bounding box center [680, 330] width 230 height 34
click at [619, 321] on b "03/21/2025, 09:18 (+05:30)" at bounding box center [625, 329] width 120 height 17
drag, startPoint x: 619, startPoint y: 307, endPoint x: 771, endPoint y: 343, distance: 156.2
click at [771, 343] on tbody "Account BML MUNJAL UNIVERSITY Duration 3 days, 0 hr, 0 min Start Time 03/21/202…" at bounding box center [568, 327] width 453 height 211
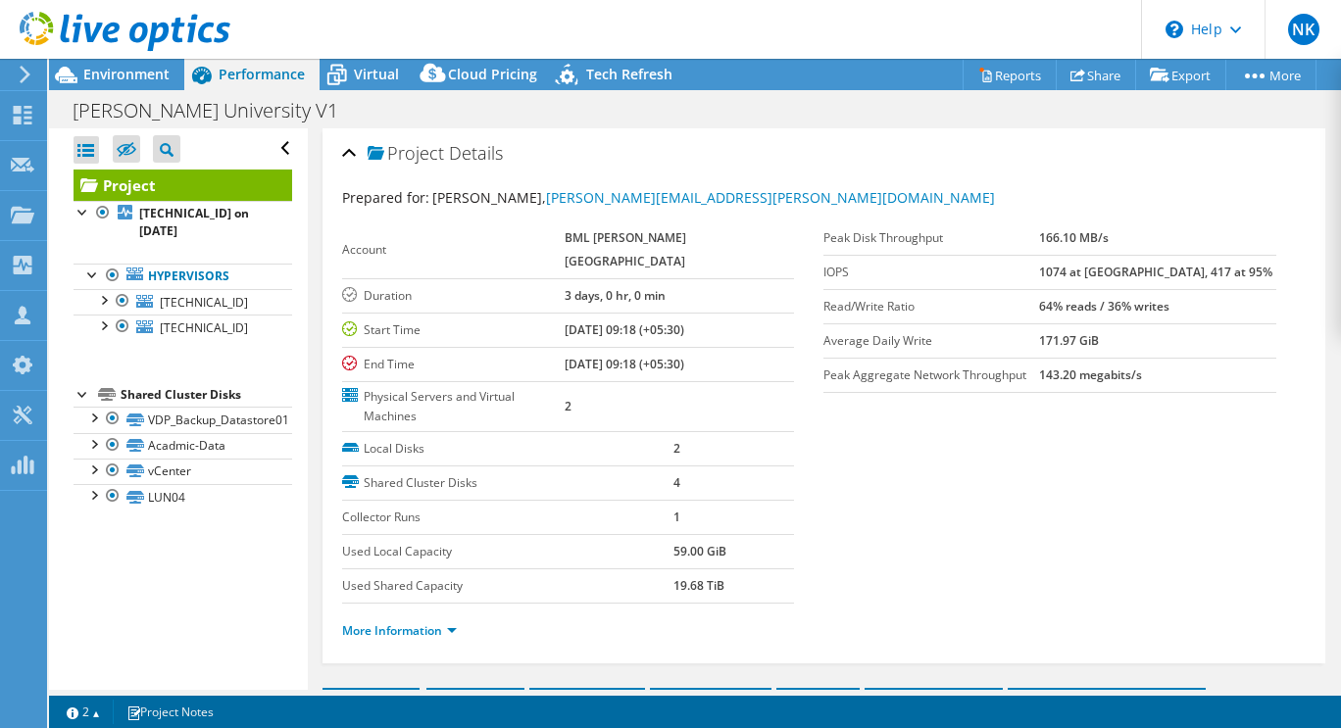
click at [771, 347] on td "03/24/2025, 09:18 (+05:30)" at bounding box center [680, 364] width 230 height 34
drag, startPoint x: 771, startPoint y: 343, endPoint x: 345, endPoint y: 307, distance: 427.9
click at [345, 307] on tbody "Account BML MUNJAL UNIVERSITY Duration 3 days, 0 hr, 0 min Start Time 03/21/202…" at bounding box center [568, 327] width 453 height 211
copy tbody "Start Time 03/21/2025, 09:18 (+05:30) End Time 03/24/2025, 09:18 (+05:30)"
click at [132, 76] on span "Environment" at bounding box center [126, 74] width 86 height 19
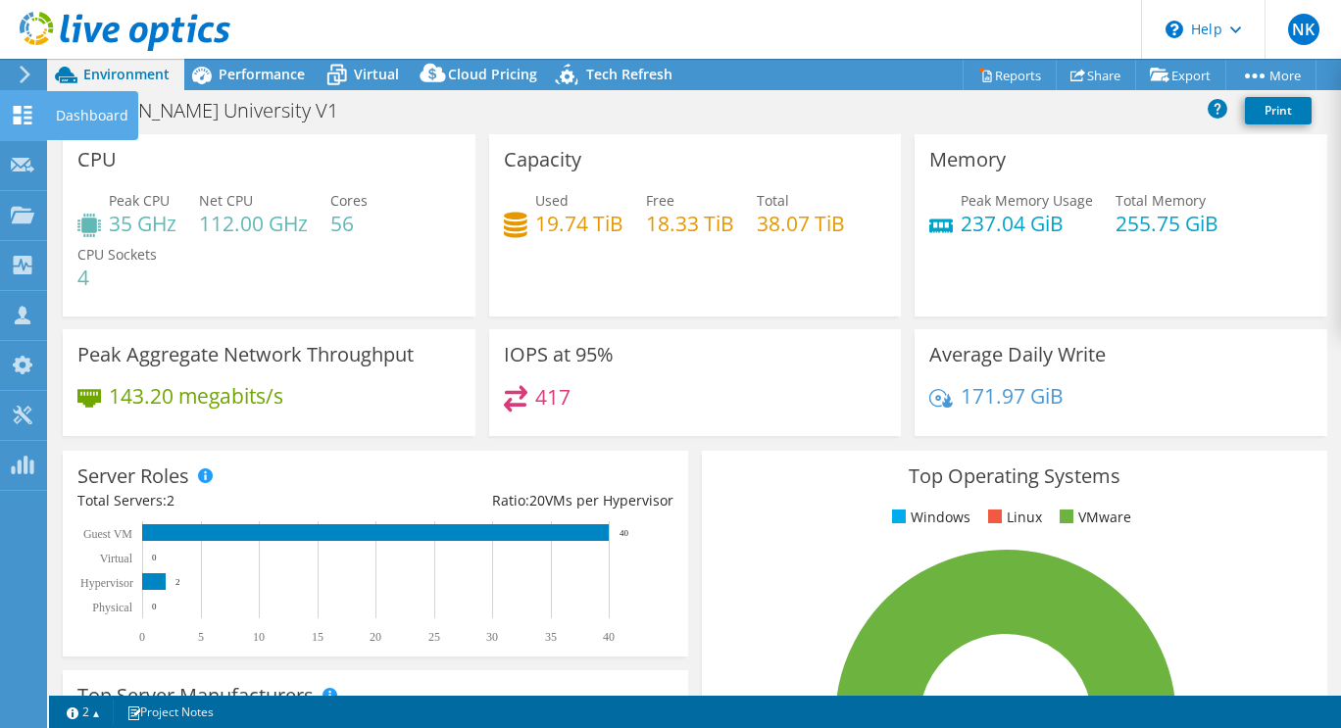
click at [22, 114] on icon at bounding box center [23, 115] width 24 height 19
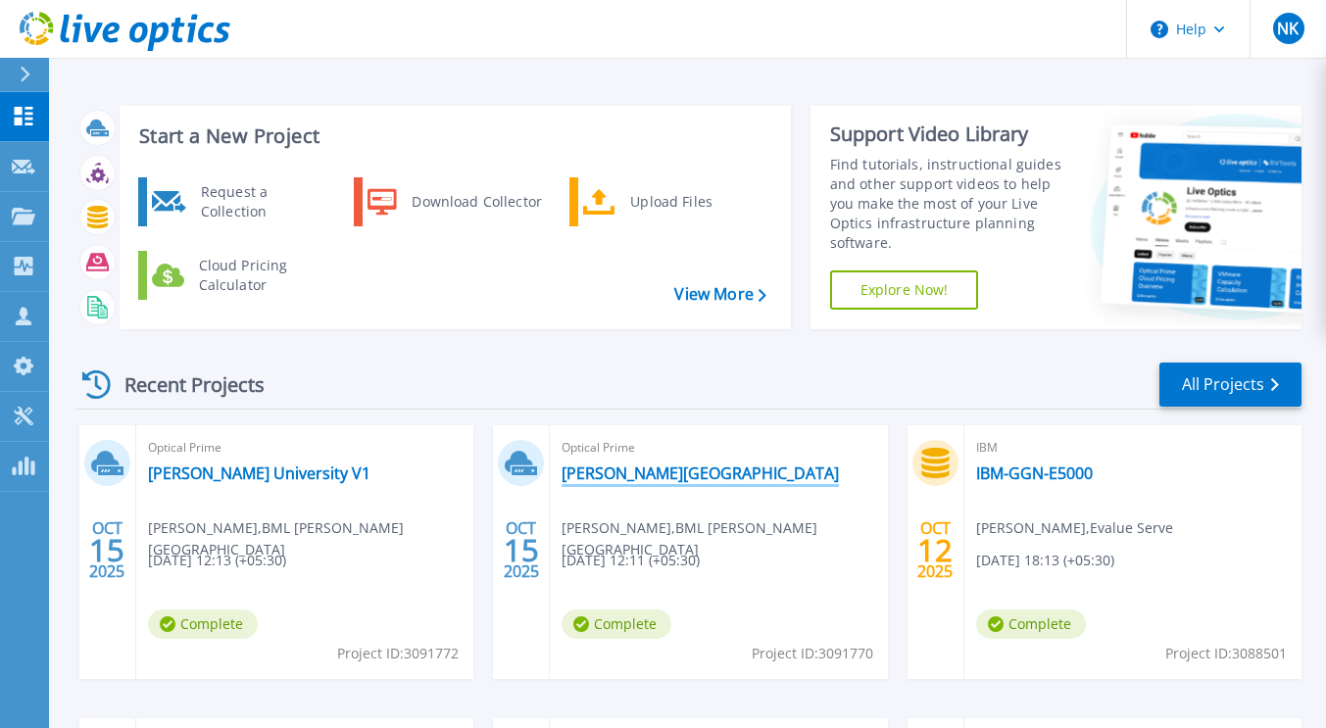
click at [594, 483] on link "[PERSON_NAME][GEOGRAPHIC_DATA]" at bounding box center [700, 474] width 277 height 20
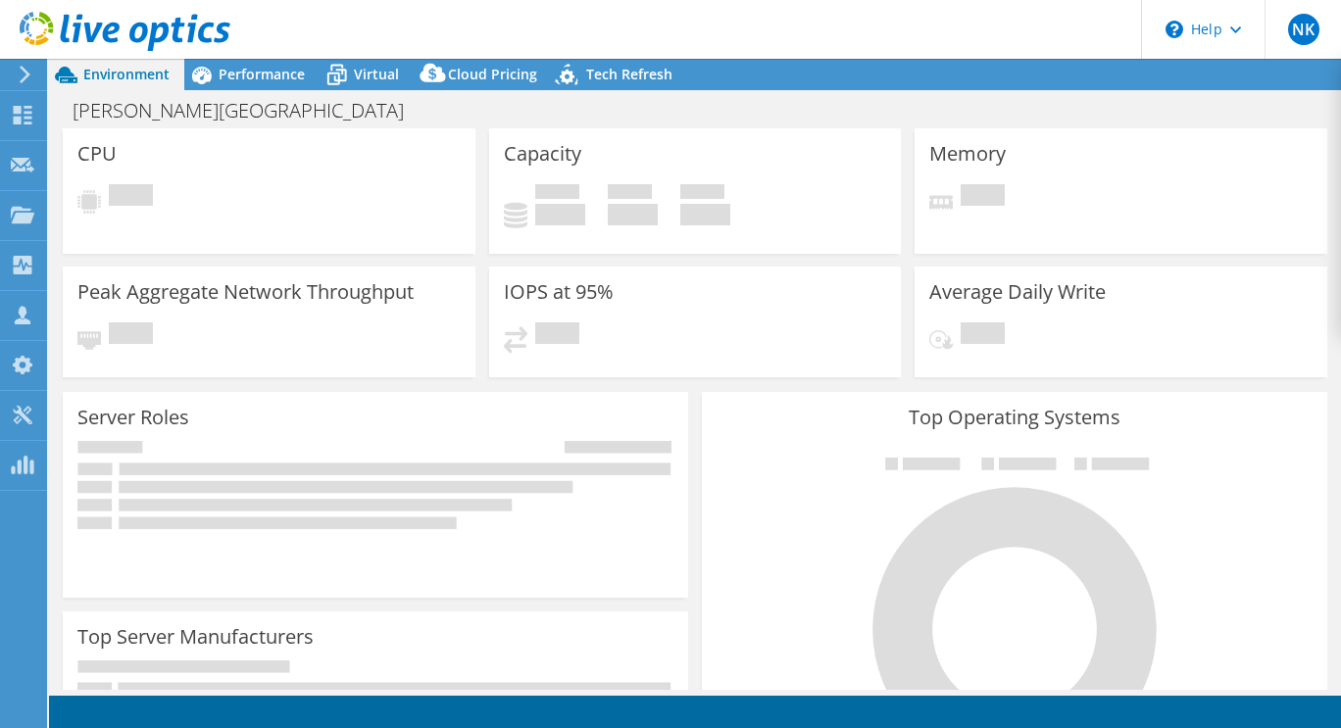
select select "[GEOGRAPHIC_DATA]"
select select "INR"
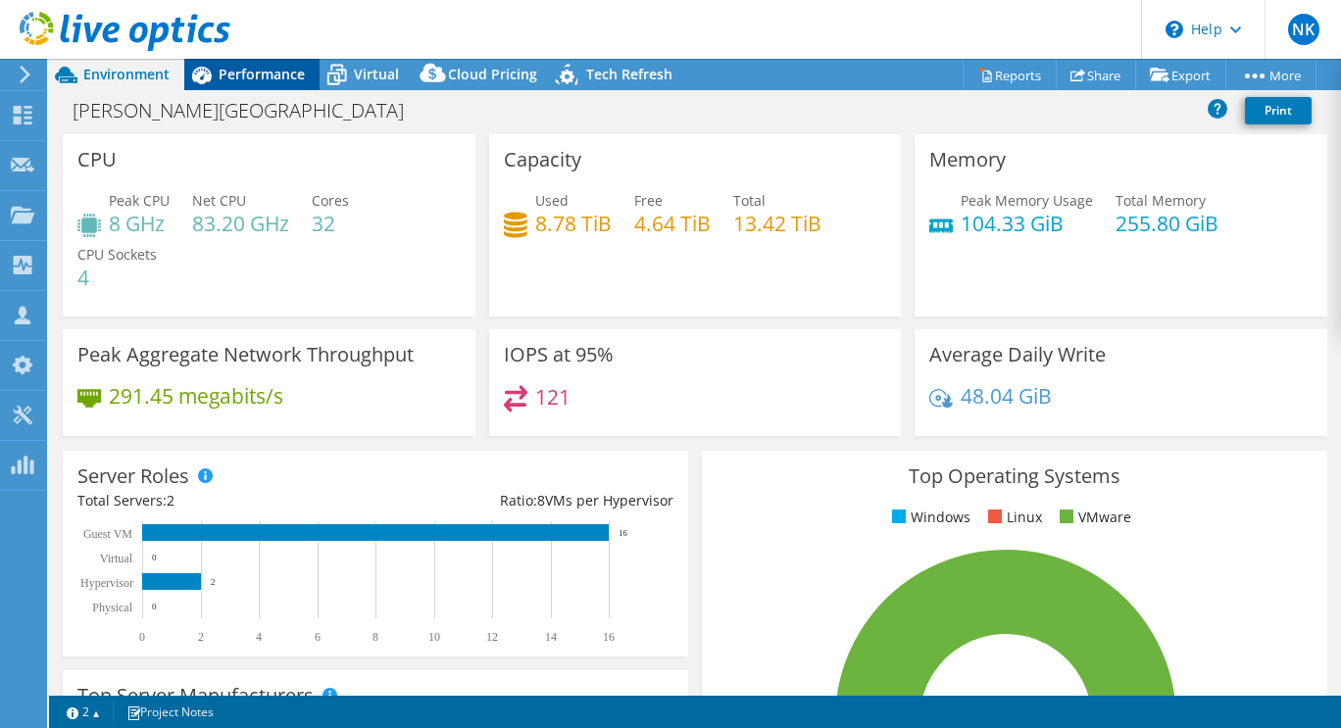
click at [234, 75] on span "Performance" at bounding box center [262, 74] width 86 height 19
